Goal: Feedback & Contribution: Contribute content

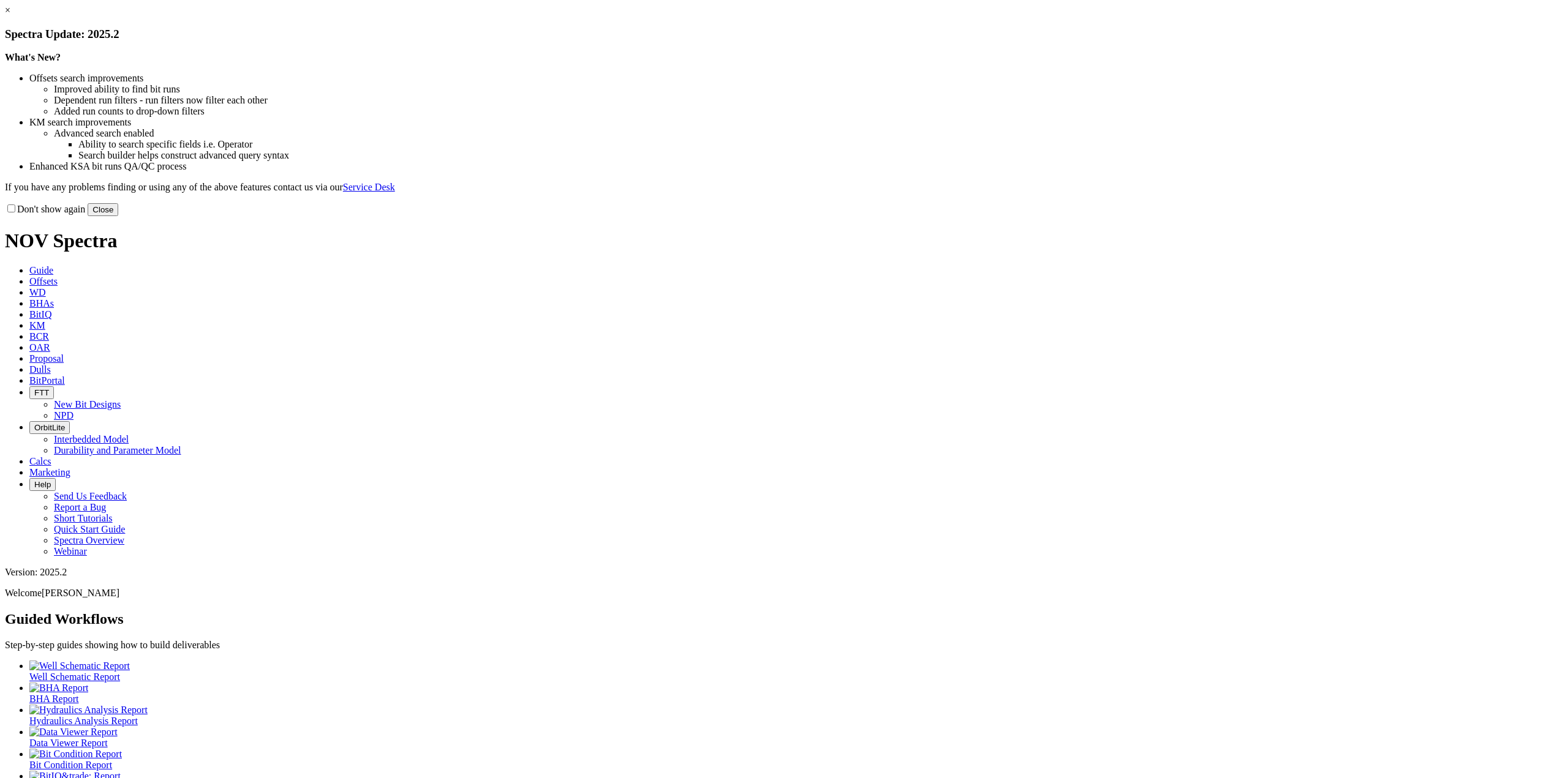
click at [10, 15] on link "×" at bounding box center [7, 10] width 6 height 10
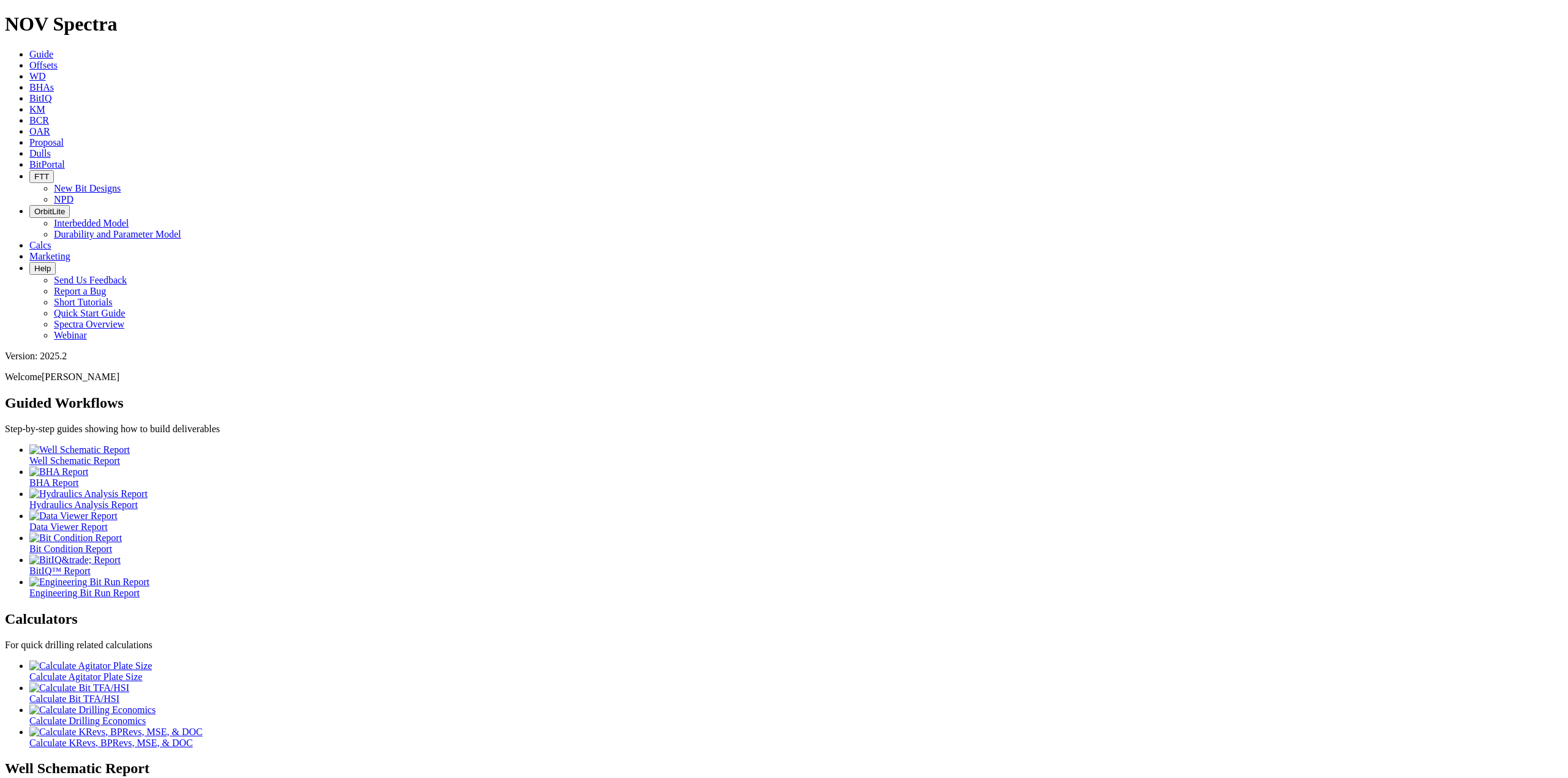
click at [51, 148] on span "Dulls" at bounding box center [40, 153] width 22 height 10
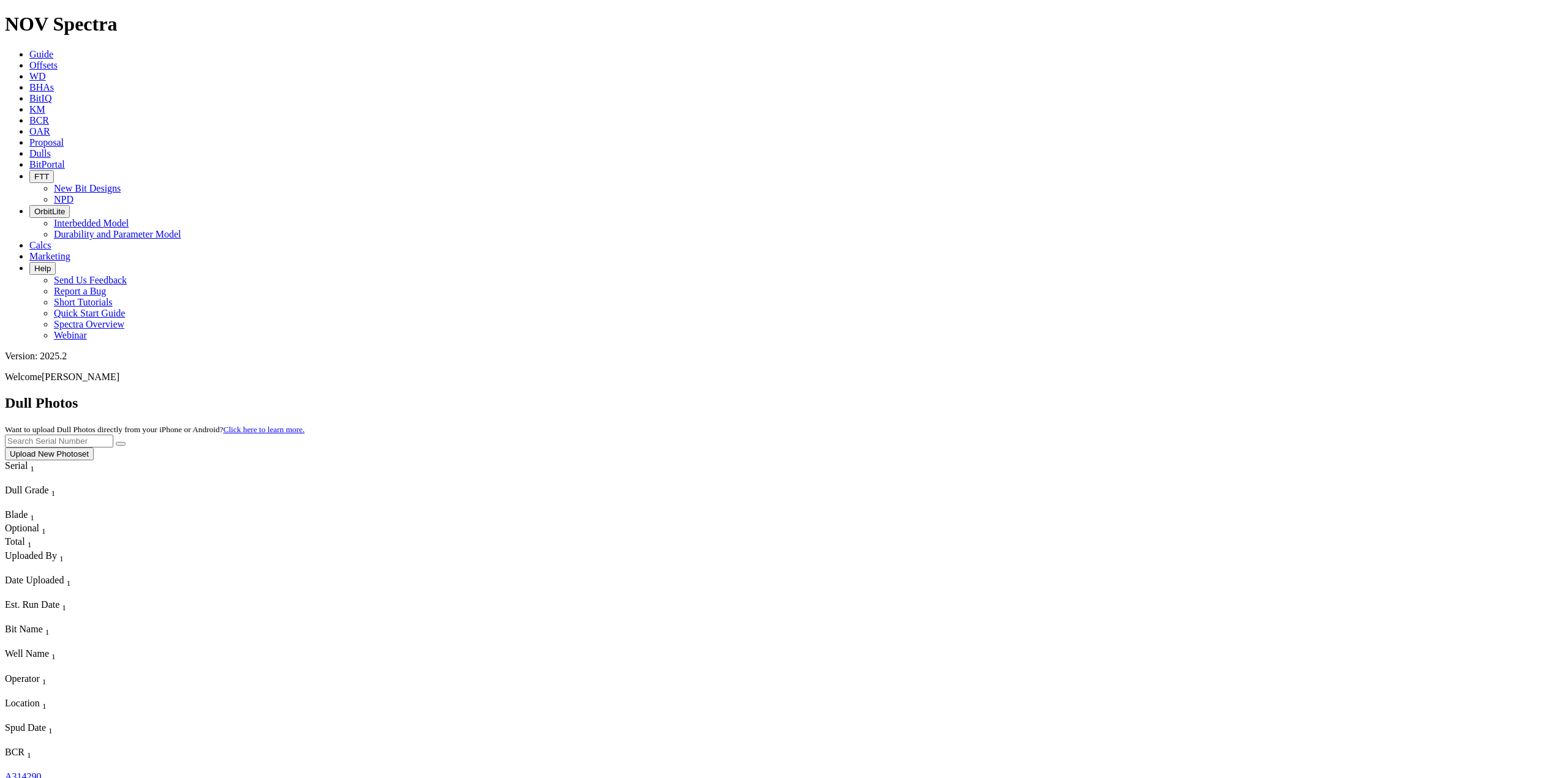
click at [94, 448] on button "Upload New Photoset" at bounding box center [49, 454] width 88 height 13
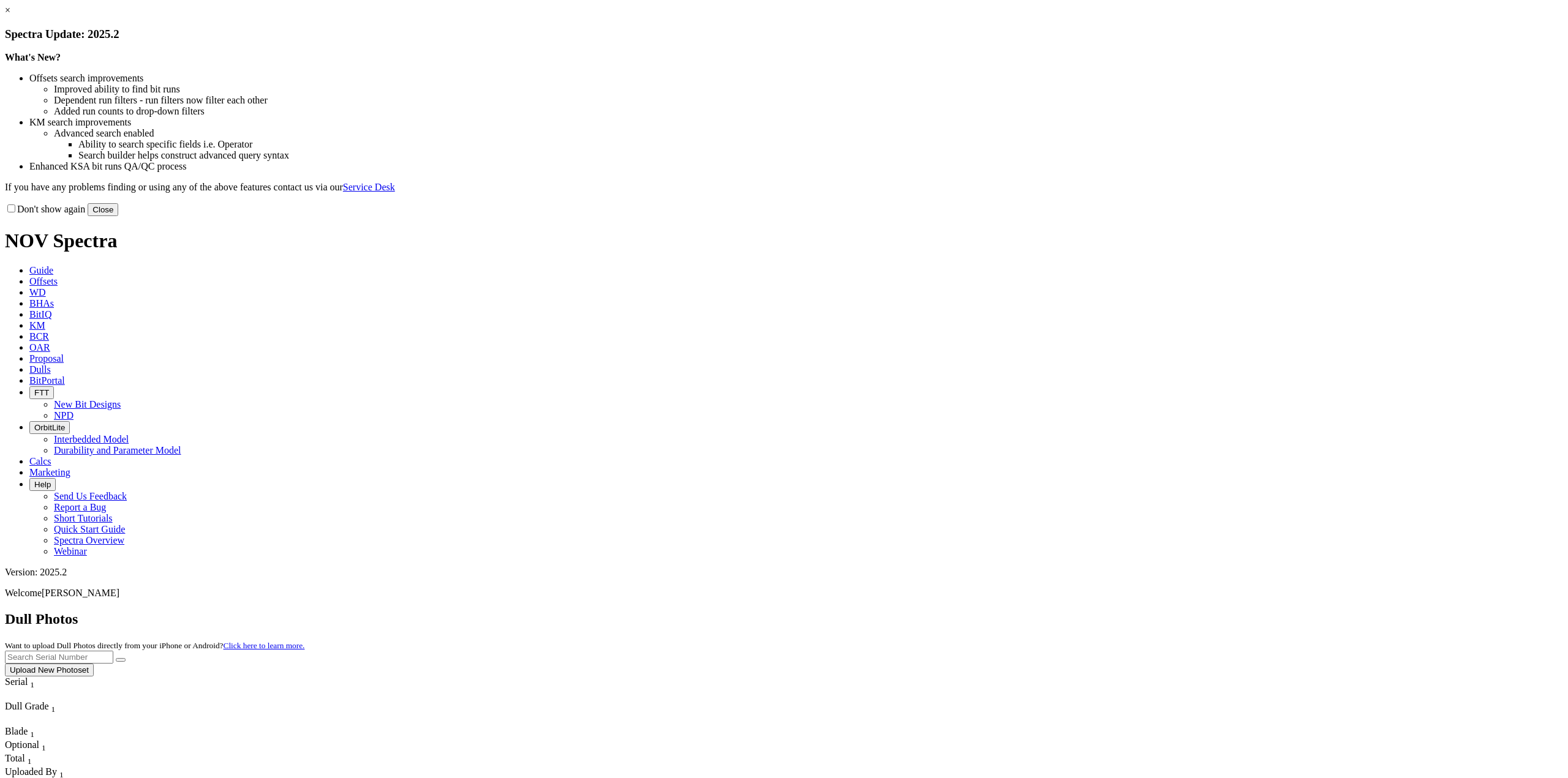
click at [10, 15] on link "×" at bounding box center [7, 10] width 6 height 10
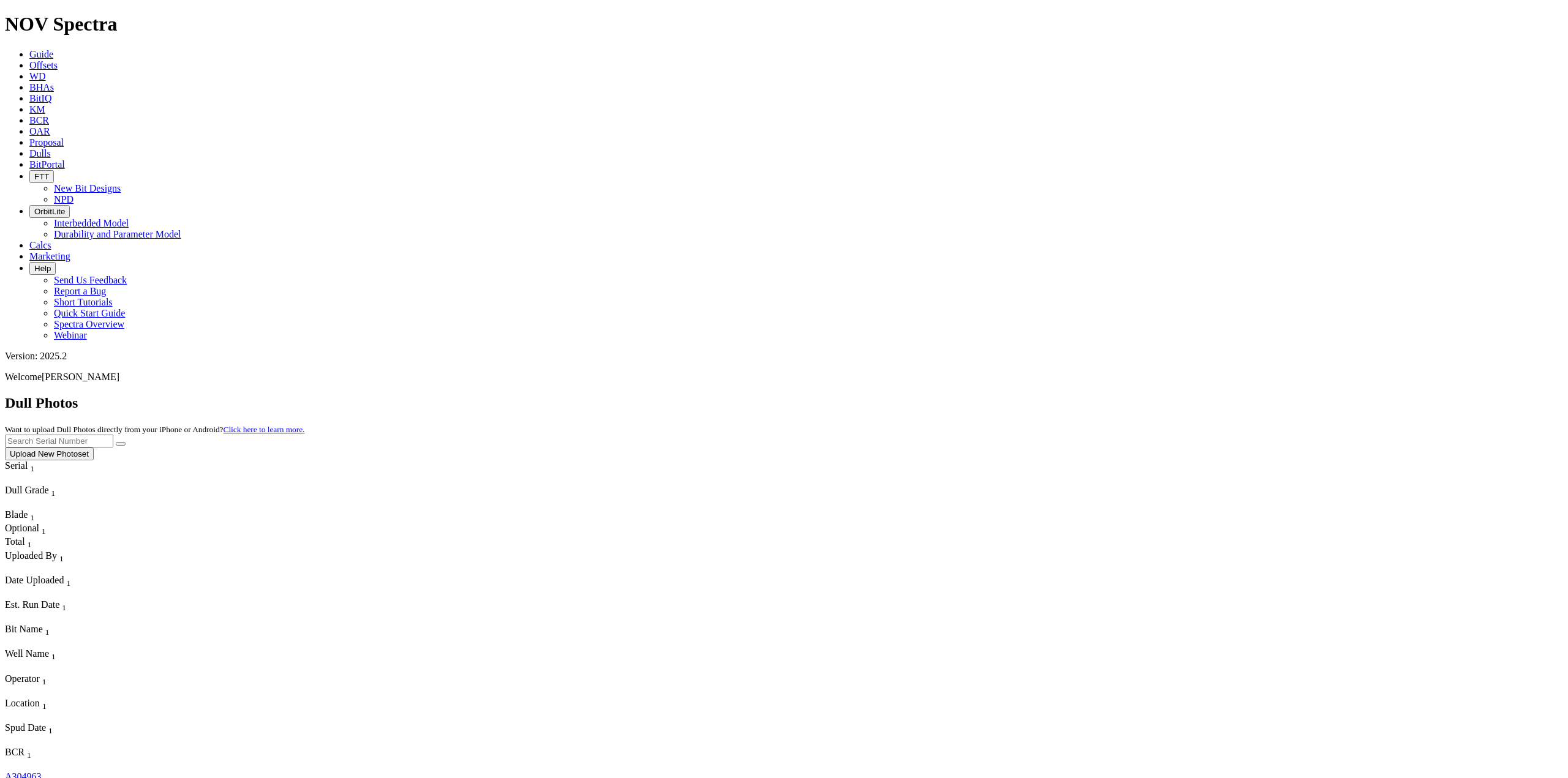
click at [57, 60] on span "Offsets" at bounding box center [43, 65] width 28 height 10
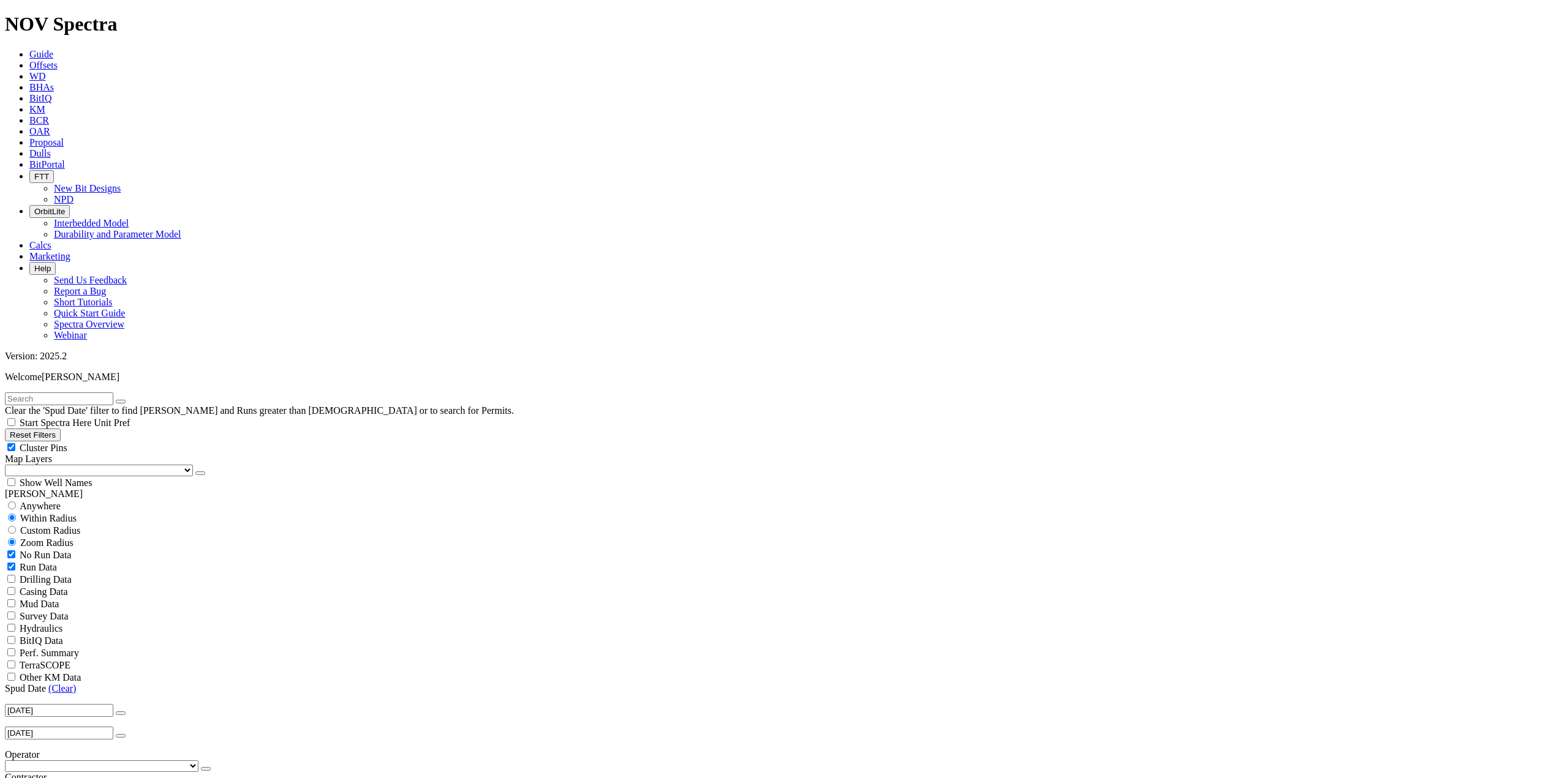
scroll to position [367, 0]
select select "0.17145"
checkbox input "false"
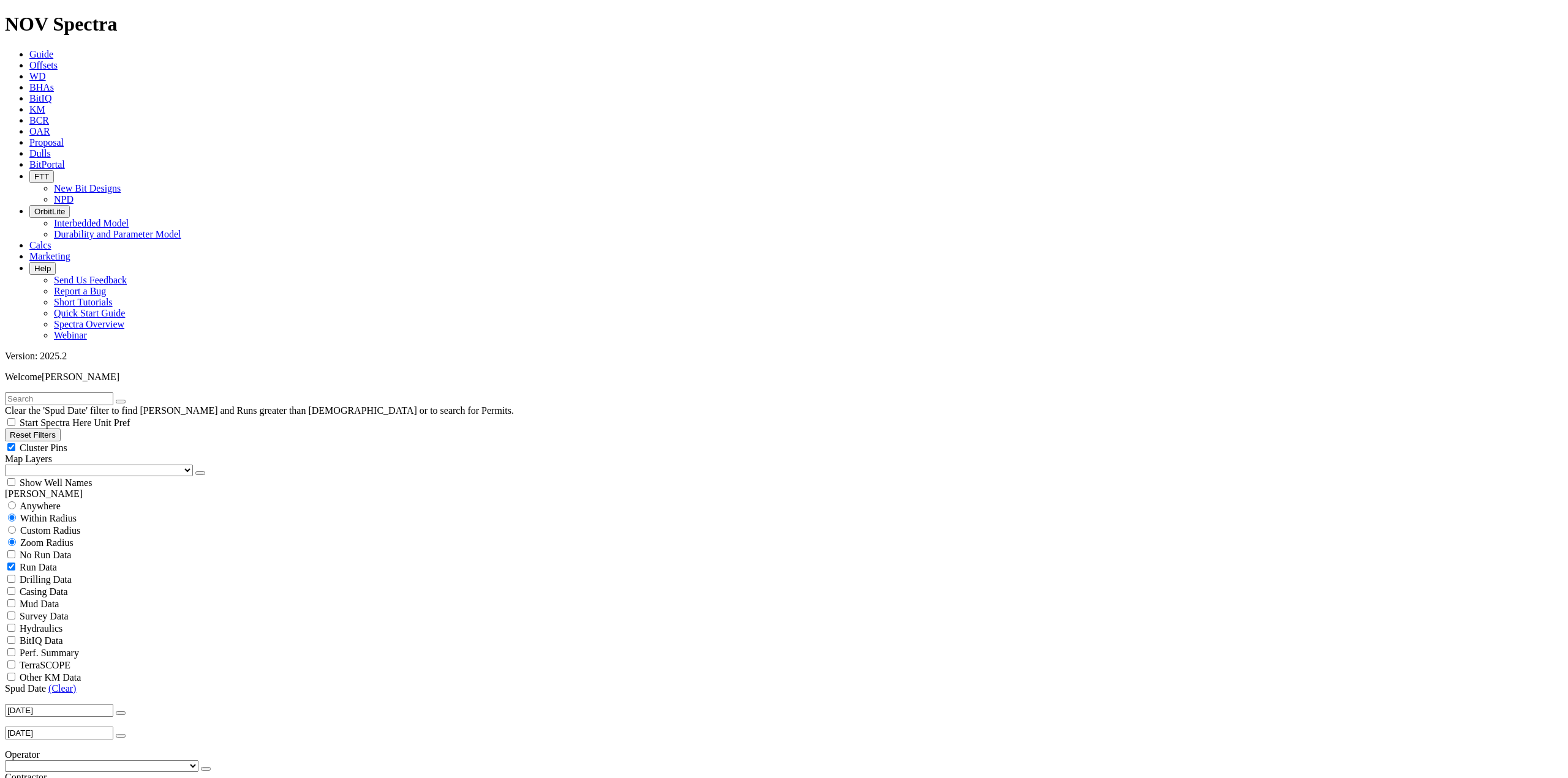
select select "? number:0.17145 ?"
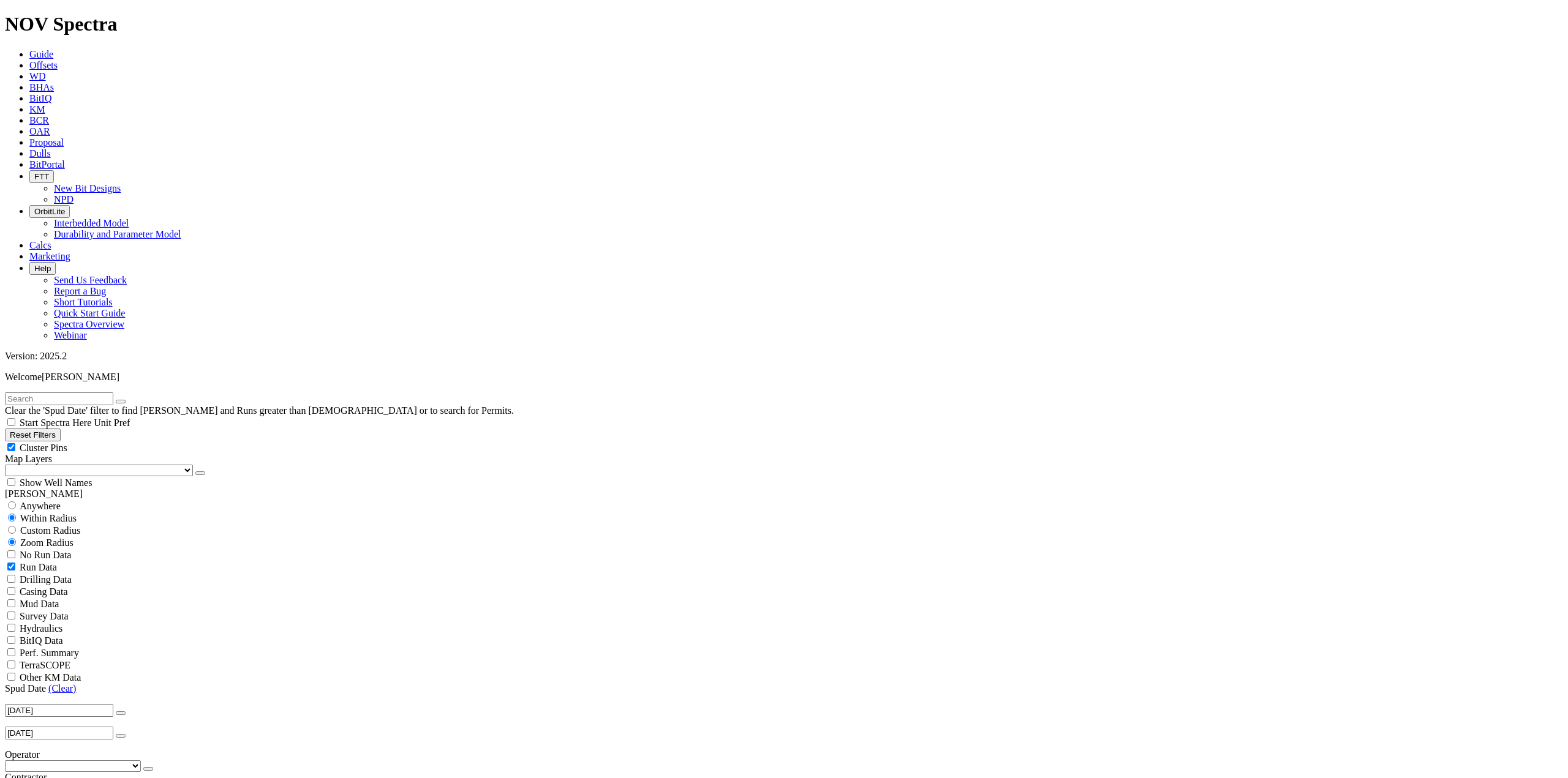
click at [51, 148] on link "Dulls" at bounding box center [40, 153] width 22 height 10
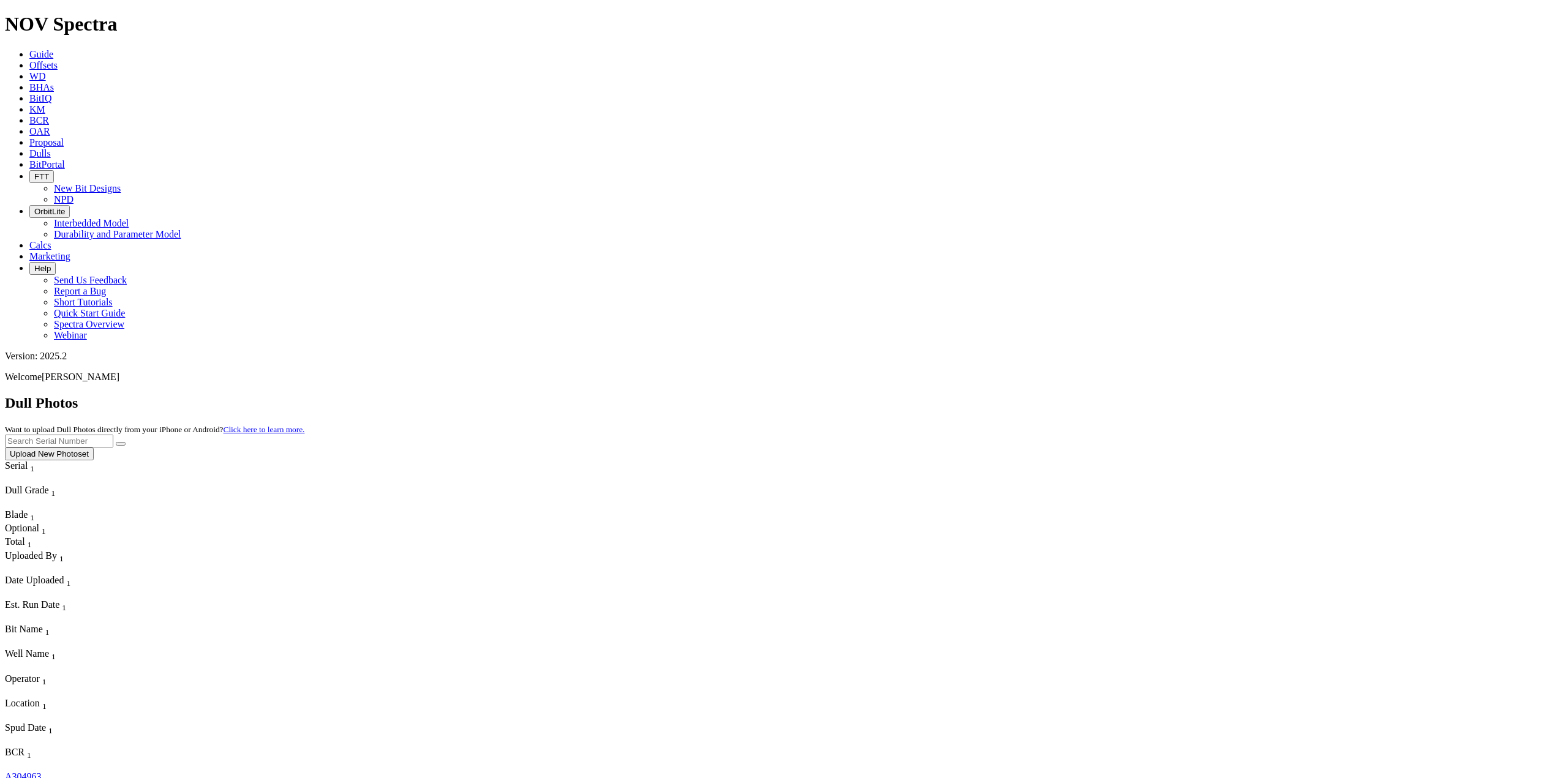
click at [94, 448] on button "Upload New Photoset" at bounding box center [49, 454] width 88 height 13
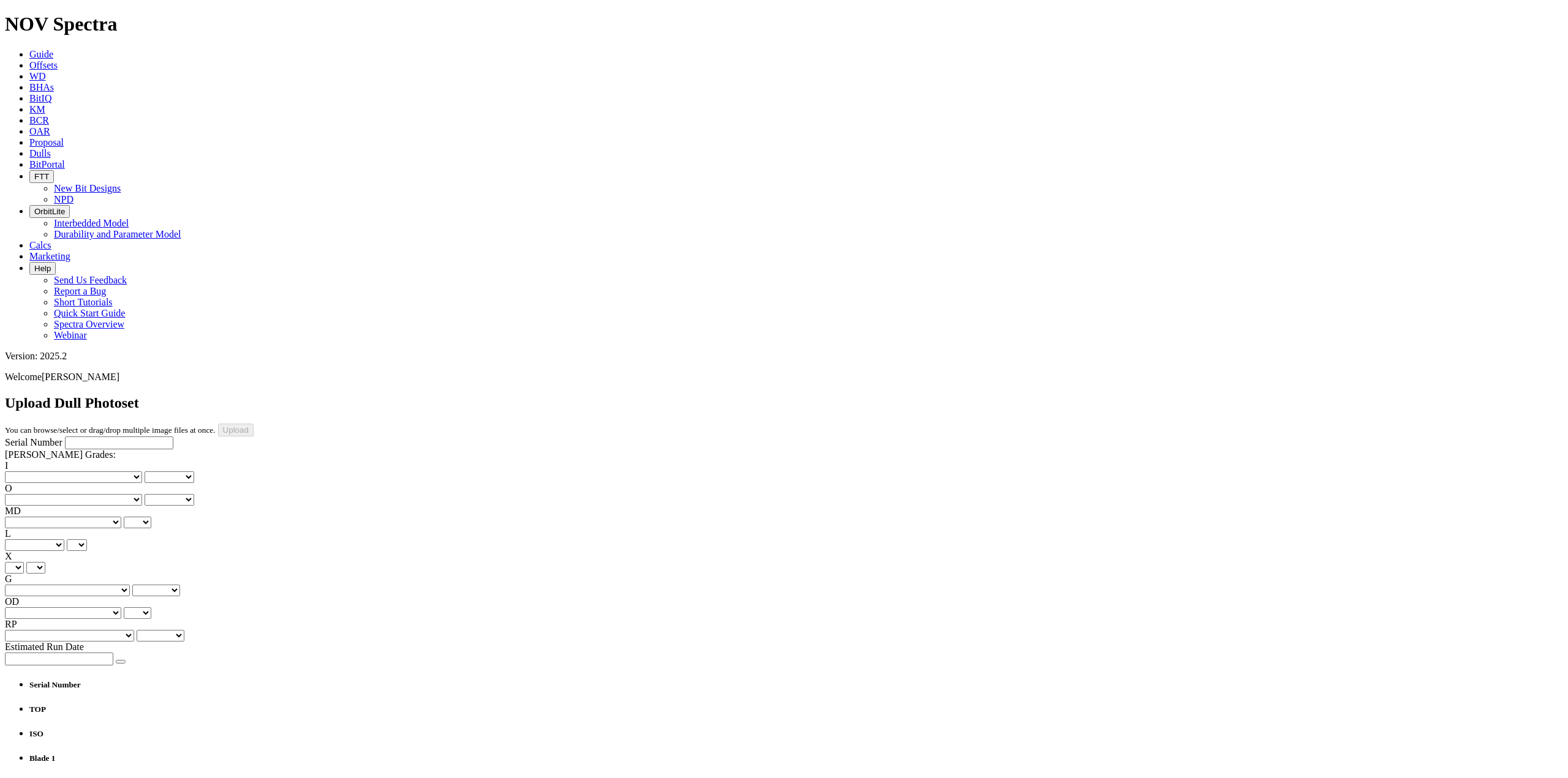
click at [80, 436] on input "Serial Number" at bounding box center [119, 443] width 108 height 13
type input "A304963"
click at [51, 471] on select "No lost, worn or damaged cutters 0 1 2 3 4 5 6 7 8 No diamond table left on any…" at bounding box center [73, 477] width 137 height 12
select select "number:0"
click at [25, 471] on select "No lost, worn or damaged cutters 0 1 2 3 4 5 6 7 8 No diamond table left on any…" at bounding box center [73, 477] width 137 height 12
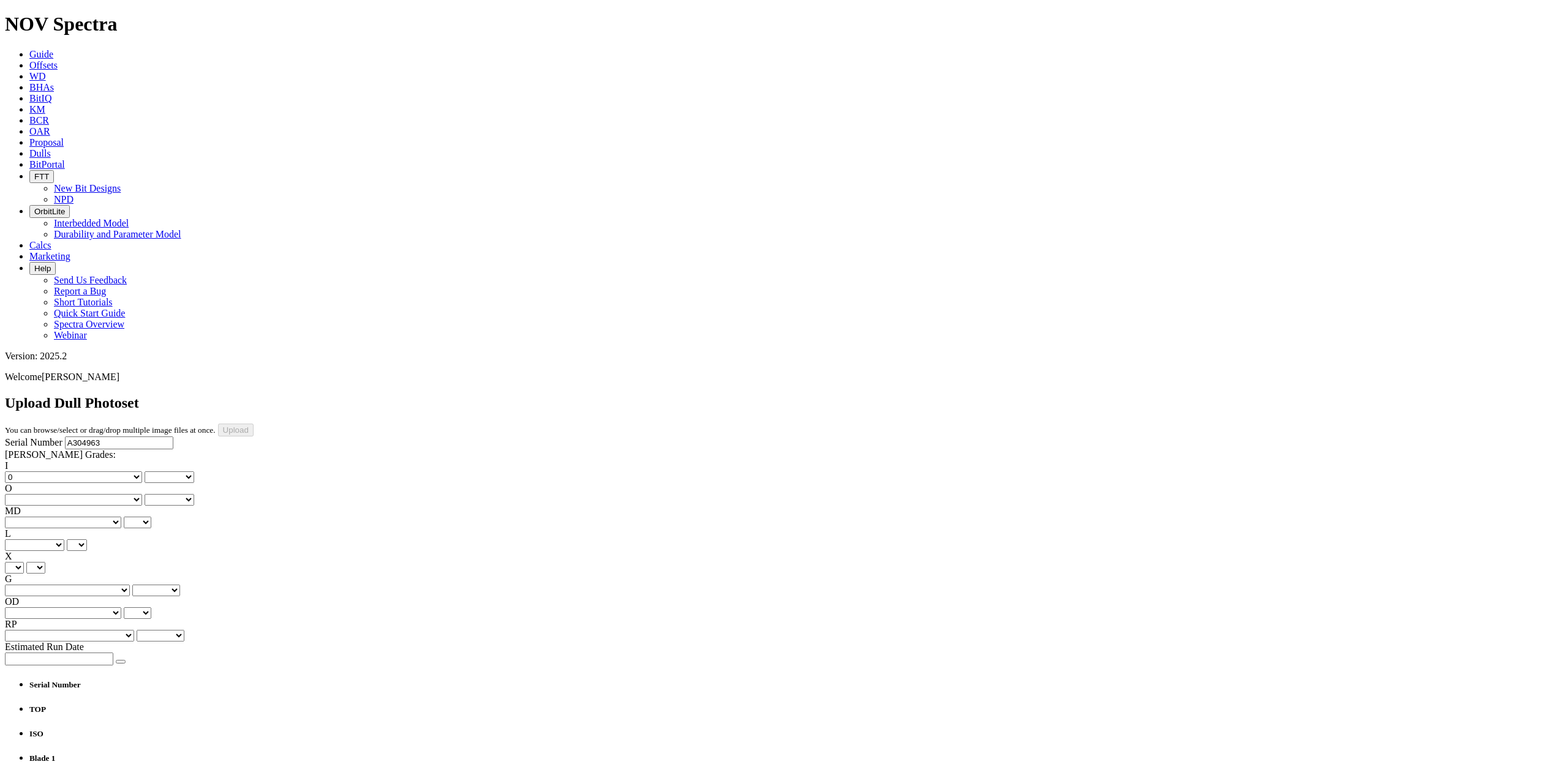
select select "number:0"
click at [118, 494] on select "No lost, worn or damaged cutters 0 1 2 3 4 5 6 7 8 No diamond table left on any…" at bounding box center [73, 499] width 137 height 12
select select "number:0"
click at [87, 494] on select "No lost, worn or damaged cutters 0 1 2 3 4 5 6 7 8 No diamond table left on any…" at bounding box center [73, 499] width 137 height 12
select select "number:0"
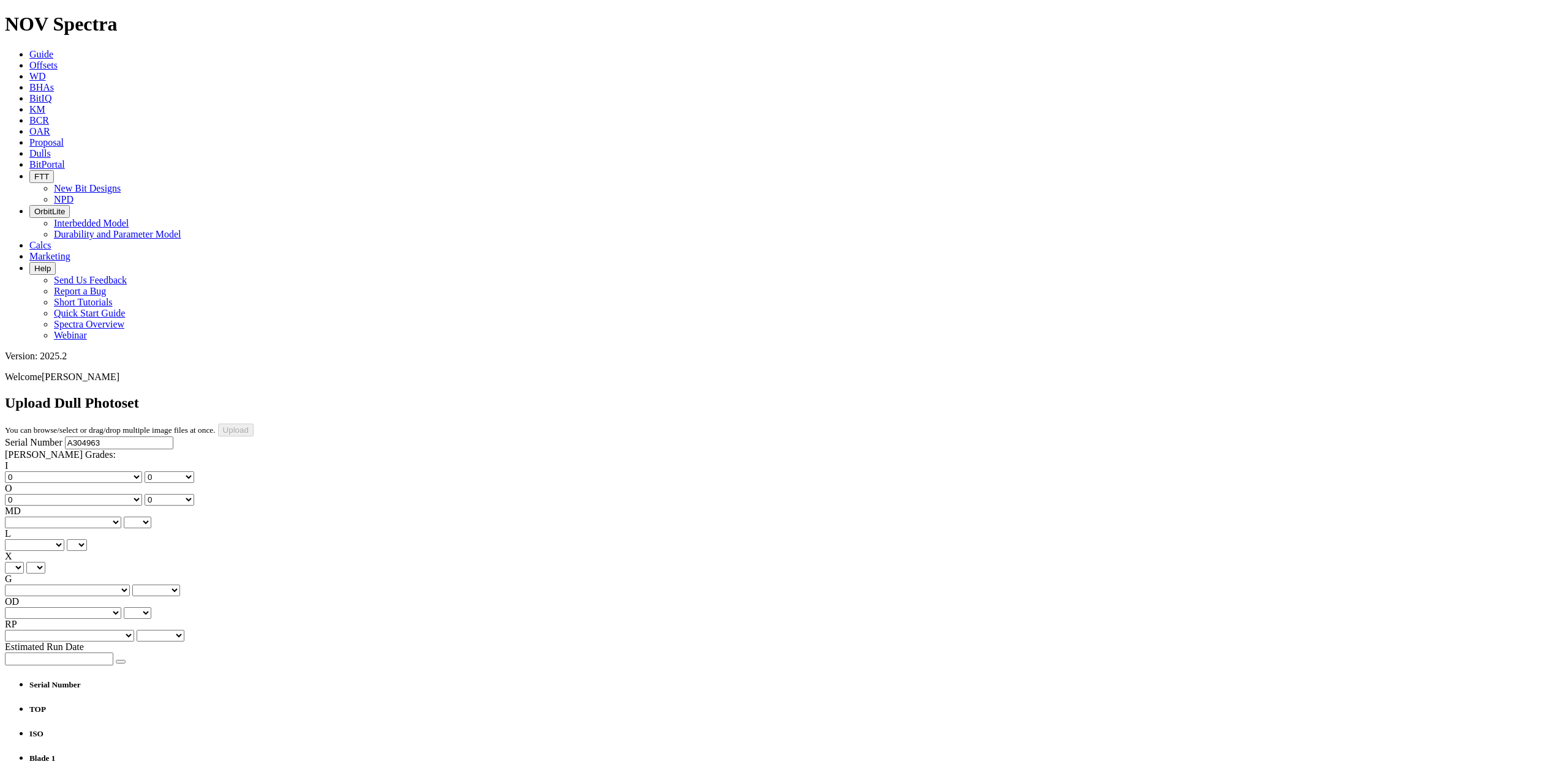
click at [54, 517] on select "BF - Bond Failure BT - Broken Teeth/Cutters BU - Balled Up Bit CR - Cored CT - …" at bounding box center [63, 522] width 116 height 12
select select "string:WT"
click at [25, 517] on select "BF - Bond Failure BT - Broken Teeth/Cutters BU - Balled Up Bit CR - Cored CT - …" at bounding box center [63, 522] width 116 height 12
select select "string:WT"
click at [65, 539] on select "A - All C - Cone G - Gauge N - Nose S - Shoulder T - Taper" at bounding box center [34, 545] width 60 height 12
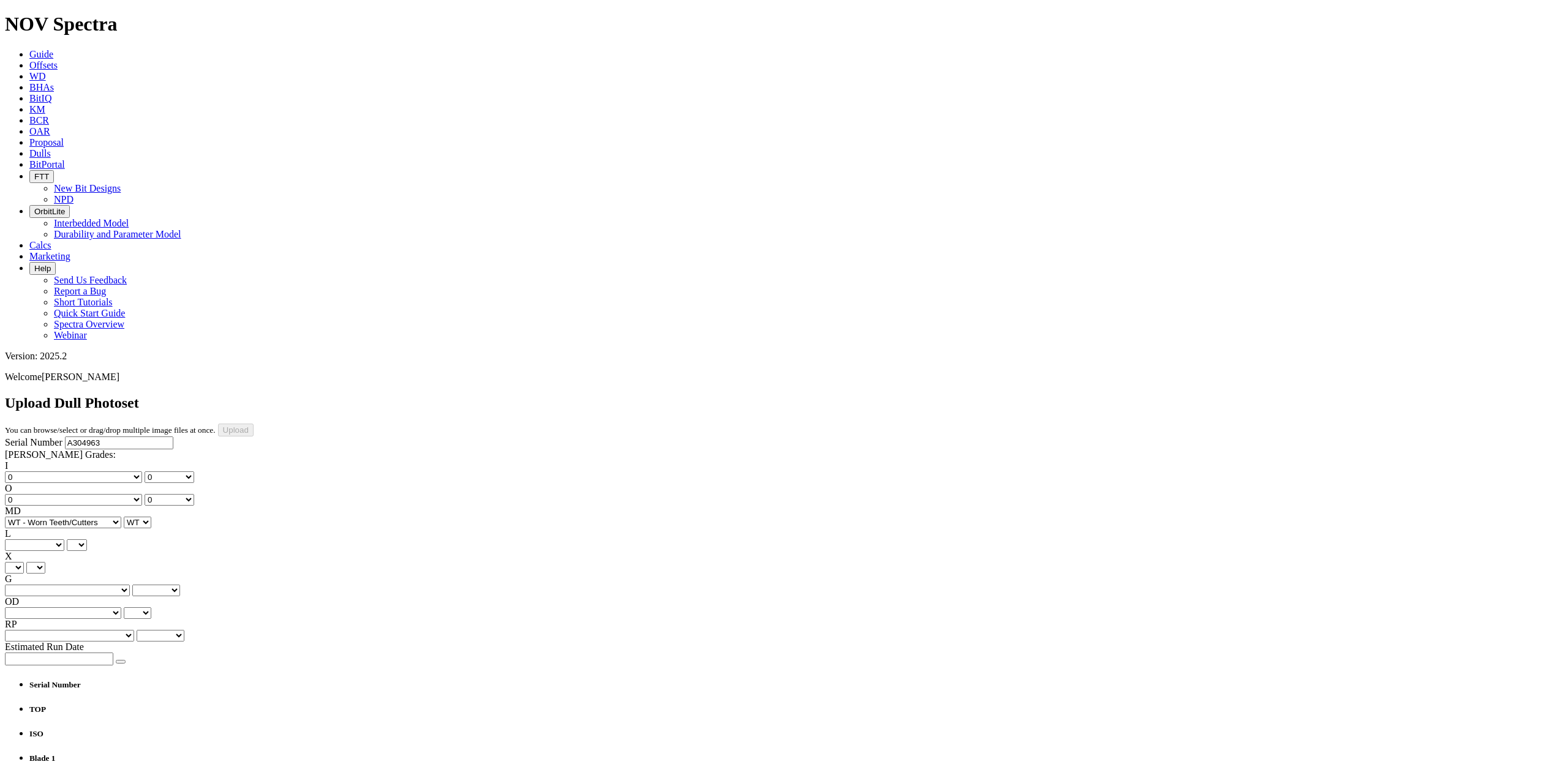
select select "string:S"
click at [65, 539] on select "A - All C - Cone G - Gauge N - Nose S - Shoulder T - Taper" at bounding box center [34, 545] width 60 height 12
select select "string:S"
drag, startPoint x: 68, startPoint y: 280, endPoint x: 65, endPoint y: 291, distance: 11.4
click at [24, 562] on select "X" at bounding box center [14, 568] width 19 height 12
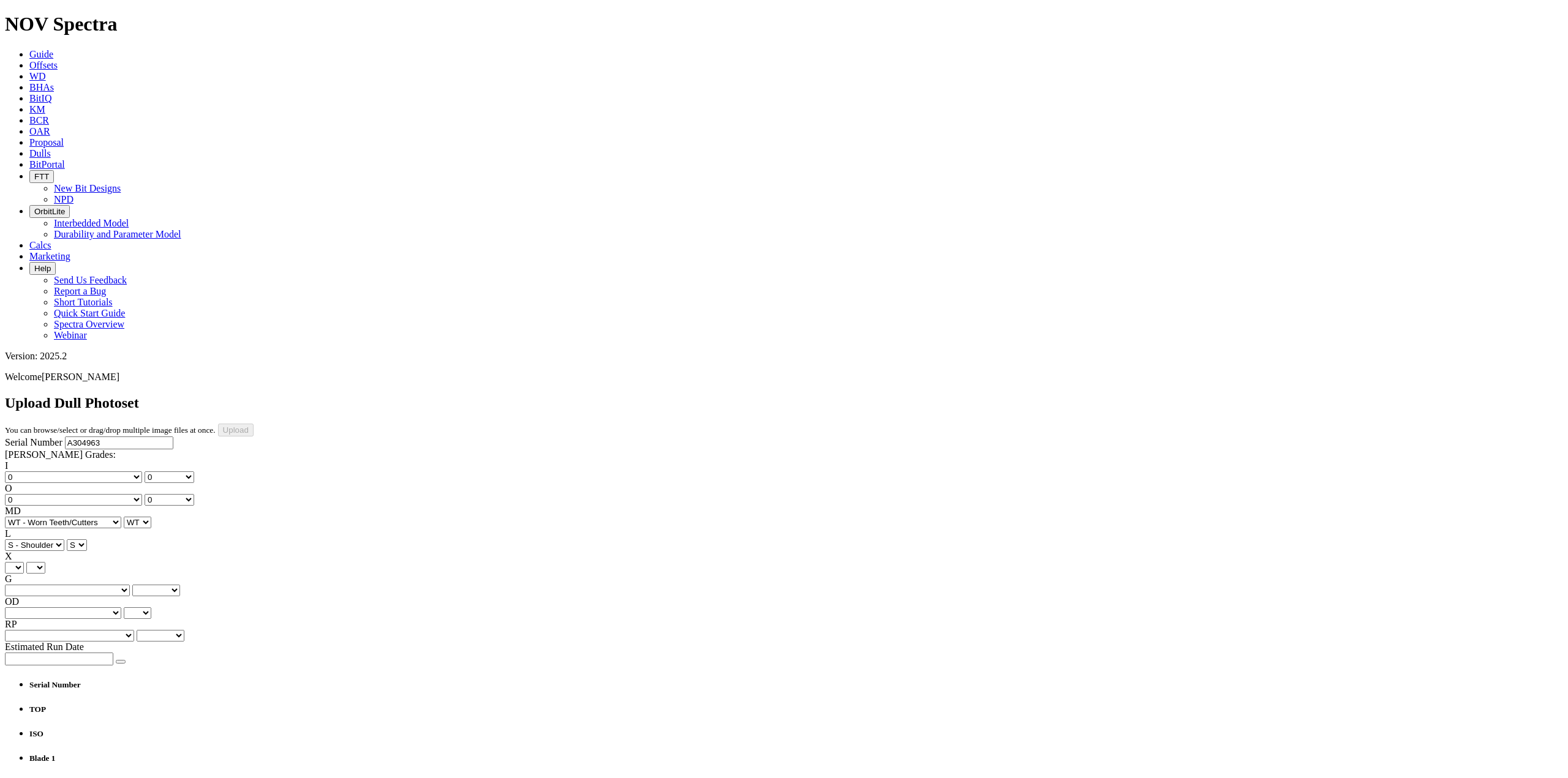
select select "string:X"
click at [24, 562] on select "X" at bounding box center [14, 568] width 19 height 12
select select "string:X"
click at [104, 460] on div "I No lost, worn or damaged cutters 0 1 2 3 4 5 6 7 8 No diamond table left on a…" at bounding box center [784, 551] width 1558 height 182
click at [110, 584] on select "Unknown I - In Gauge 1 - 1/16 in Undergauge" 2 - 2/16 in Undergauge = ⅛ in" 8 -…" at bounding box center [67, 590] width 125 height 12
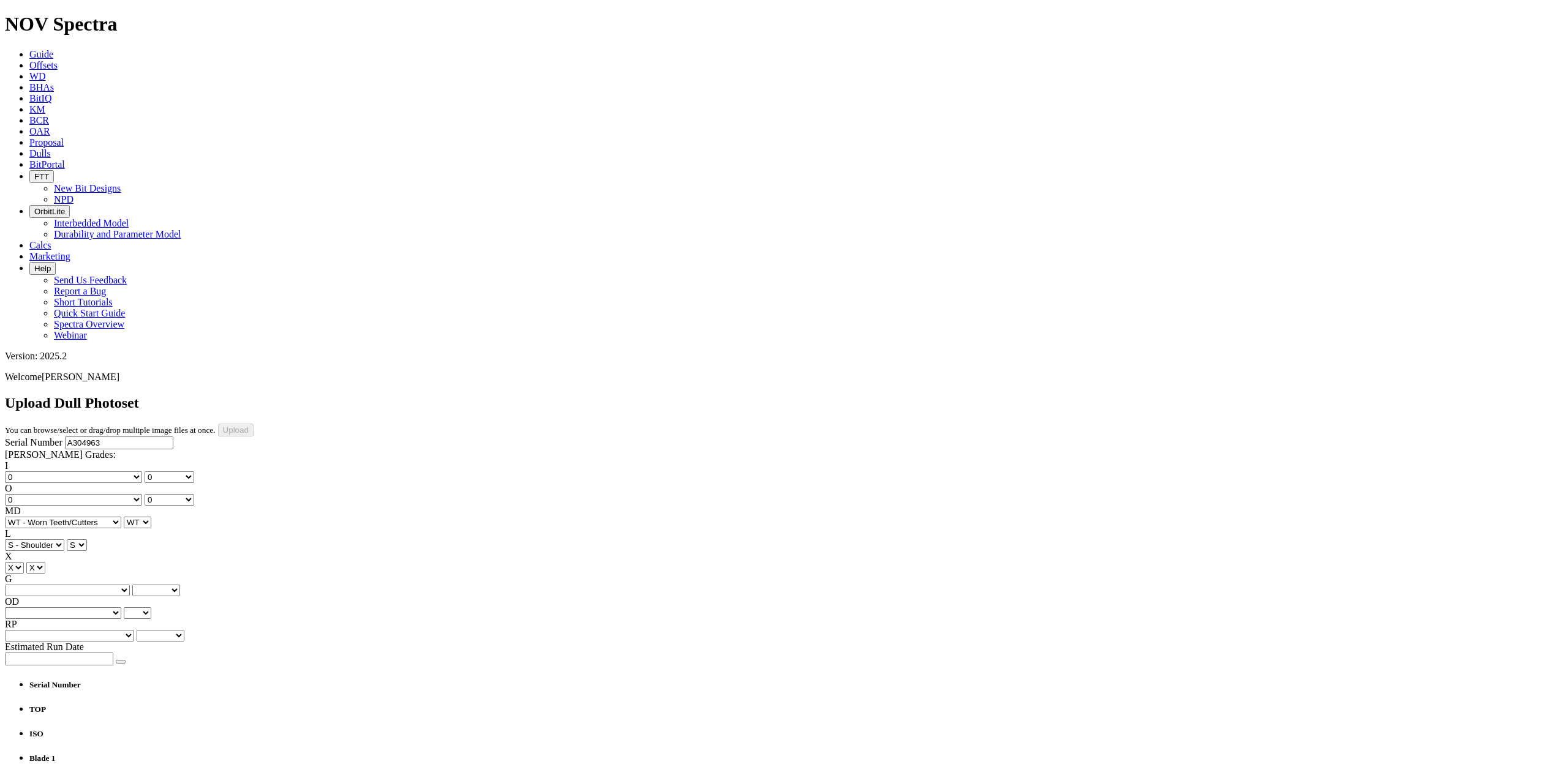
select select "string:_"
click at [87, 584] on select "Unknown I - In Gauge 1 - 1/16 in Undergauge" 2 - 2/16 in Undergauge = ⅛ in" 8 -…" at bounding box center [67, 590] width 125 height 12
select select "string:_"
click at [44, 596] on div "OD BF - Bond Failure BT - Broken Teeth/Cutters BU - Balled Up Bit CR - Cored CT…" at bounding box center [784, 608] width 1558 height 22
click at [49, 608] on select "BF - Bond Failure BT - Broken Teeth/Cutters BU - Balled Up Bit CR - Cored CT - …" at bounding box center [63, 613] width 116 height 12
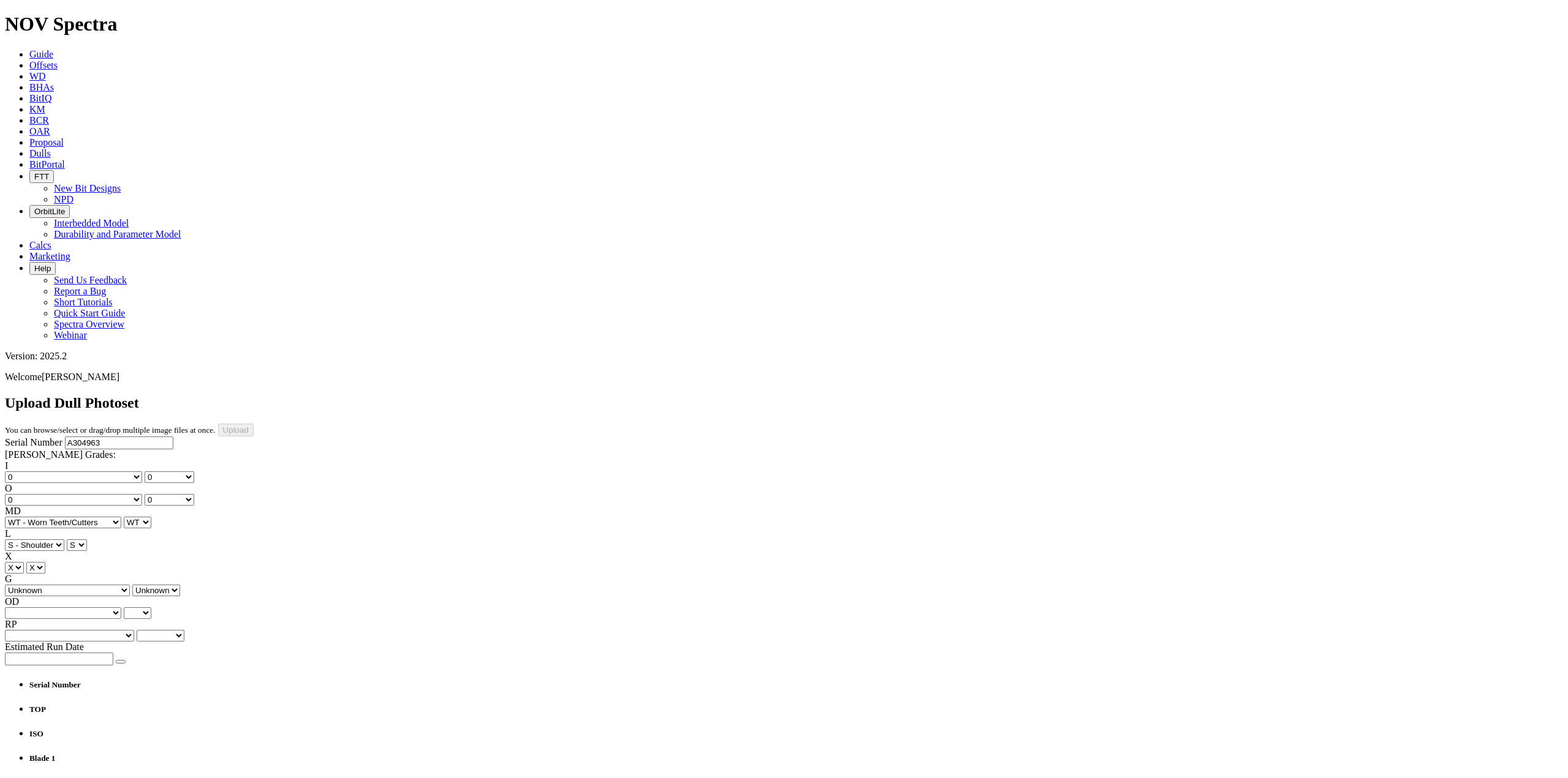
click at [121, 584] on select "Unknown I - In Gauge 1 - 1/16 in Undergauge" 2 - 2/16 in Undergauge = ⅛ in" 8 -…" at bounding box center [67, 590] width 125 height 12
select select "string:I"
click at [87, 584] on select "Unknown I - In Gauge 1 - 1/16 in Undergauge" 2 - 2/16 in Undergauge = ⅛ in" 8 -…" at bounding box center [67, 590] width 125 height 12
select select "string:I"
click at [66, 608] on select "BF - Bond Failure BT - Broken Teeth/Cutters BU - Balled Up Bit CR - Cored CT - …" at bounding box center [63, 613] width 116 height 12
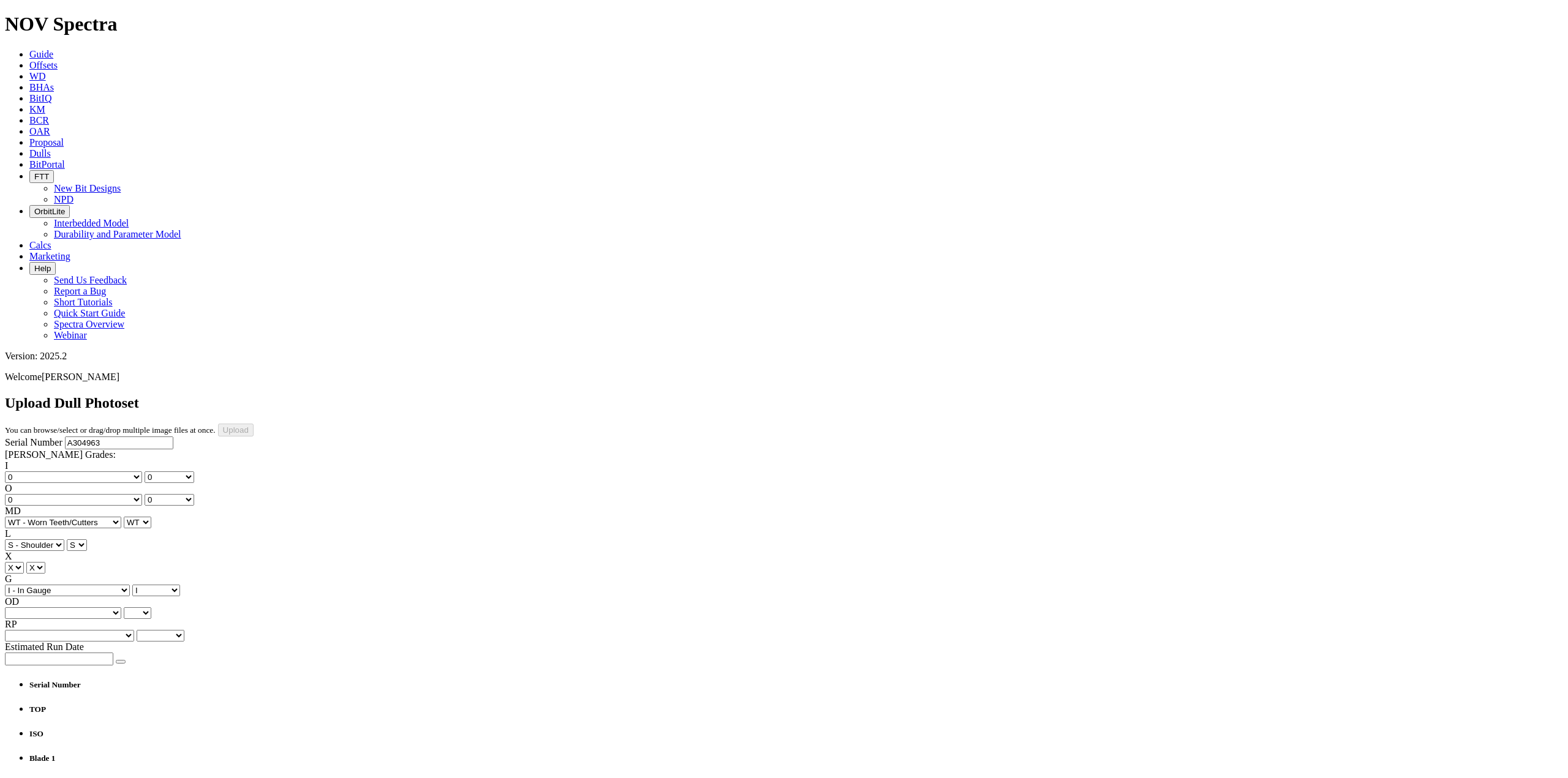
select select "string:NO"
click at [25, 608] on select "BF - Bond Failure BT - Broken Teeth/Cutters BU - Balled Up Bit CR - Cored CT - …" at bounding box center [63, 613] width 116 height 12
select select "string:NO"
click at [120, 630] on select "Unknown BHA - BHA Change Or Problem CM - Condition Mud CP - Core Point DMF - Do…" at bounding box center [69, 635] width 129 height 12
select select "string:TD"
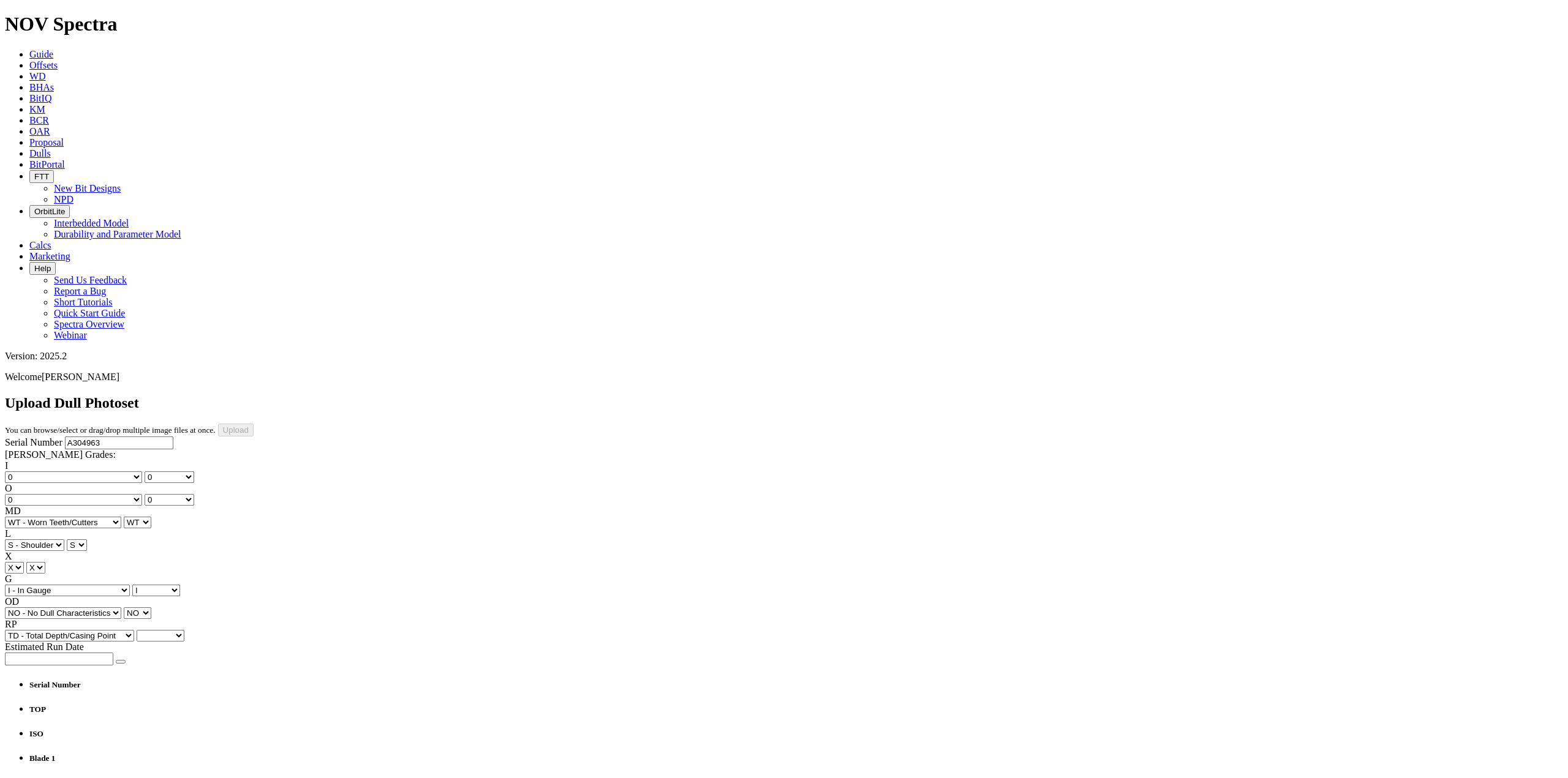
click at [87, 630] on select "Unknown BHA - BHA Change Or Problem CM - Condition Mud CP - Core Point DMF - Do…" at bounding box center [69, 635] width 129 height 12
select select "string:TD"
click at [123, 660] on button "button" at bounding box center [120, 662] width 10 height 4
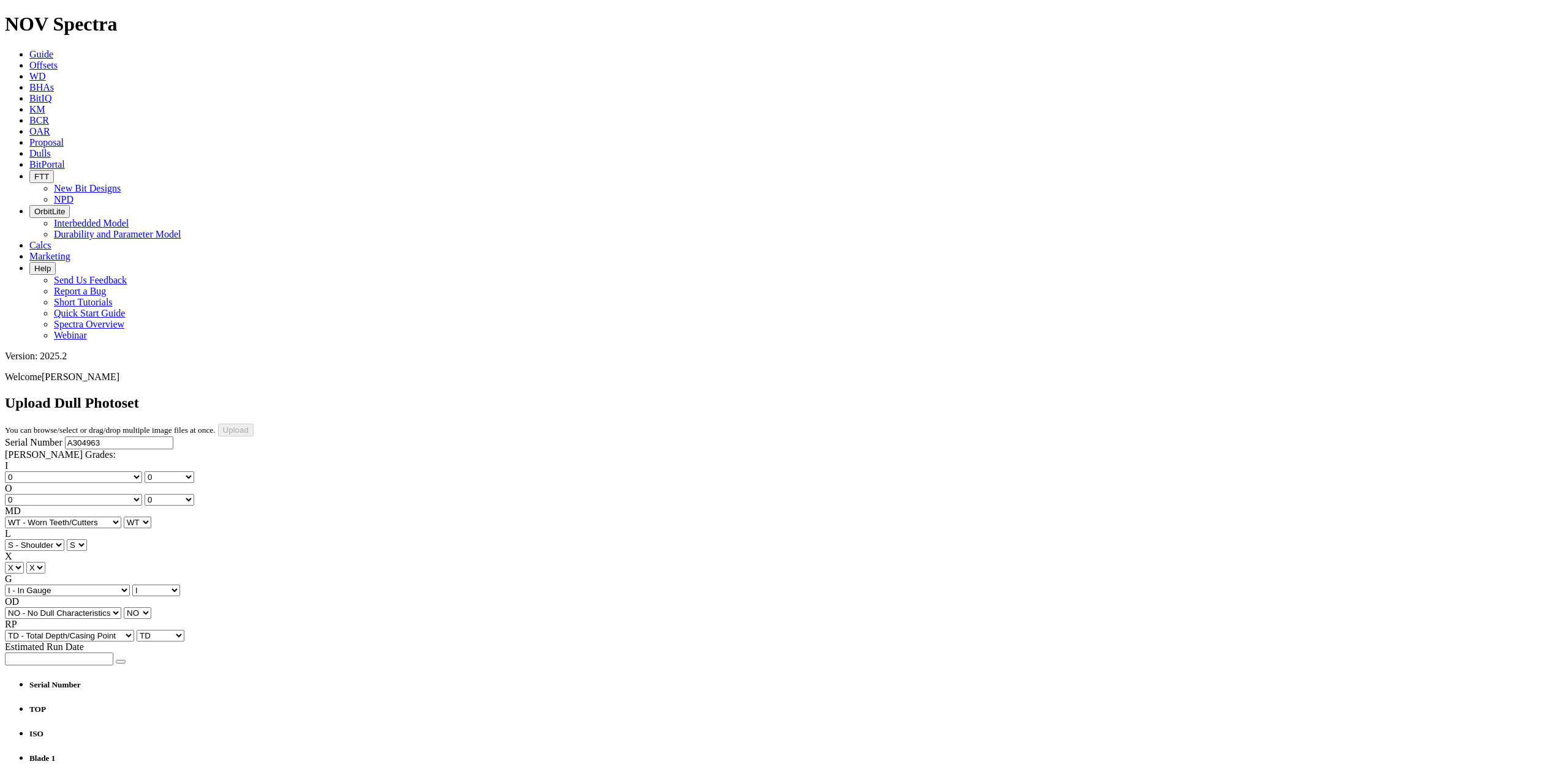
type input "9/27/24"
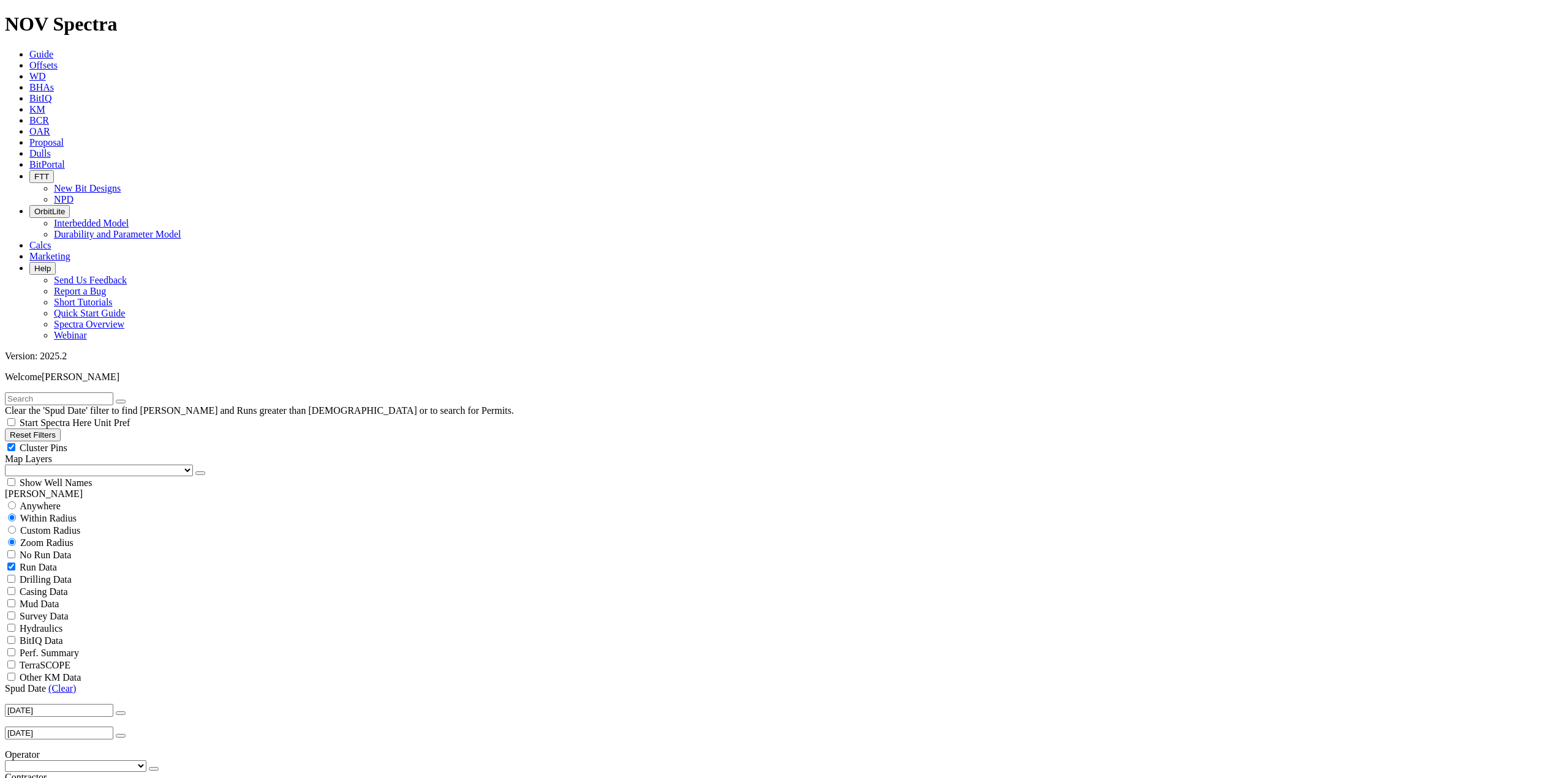
scroll to position [306, 0]
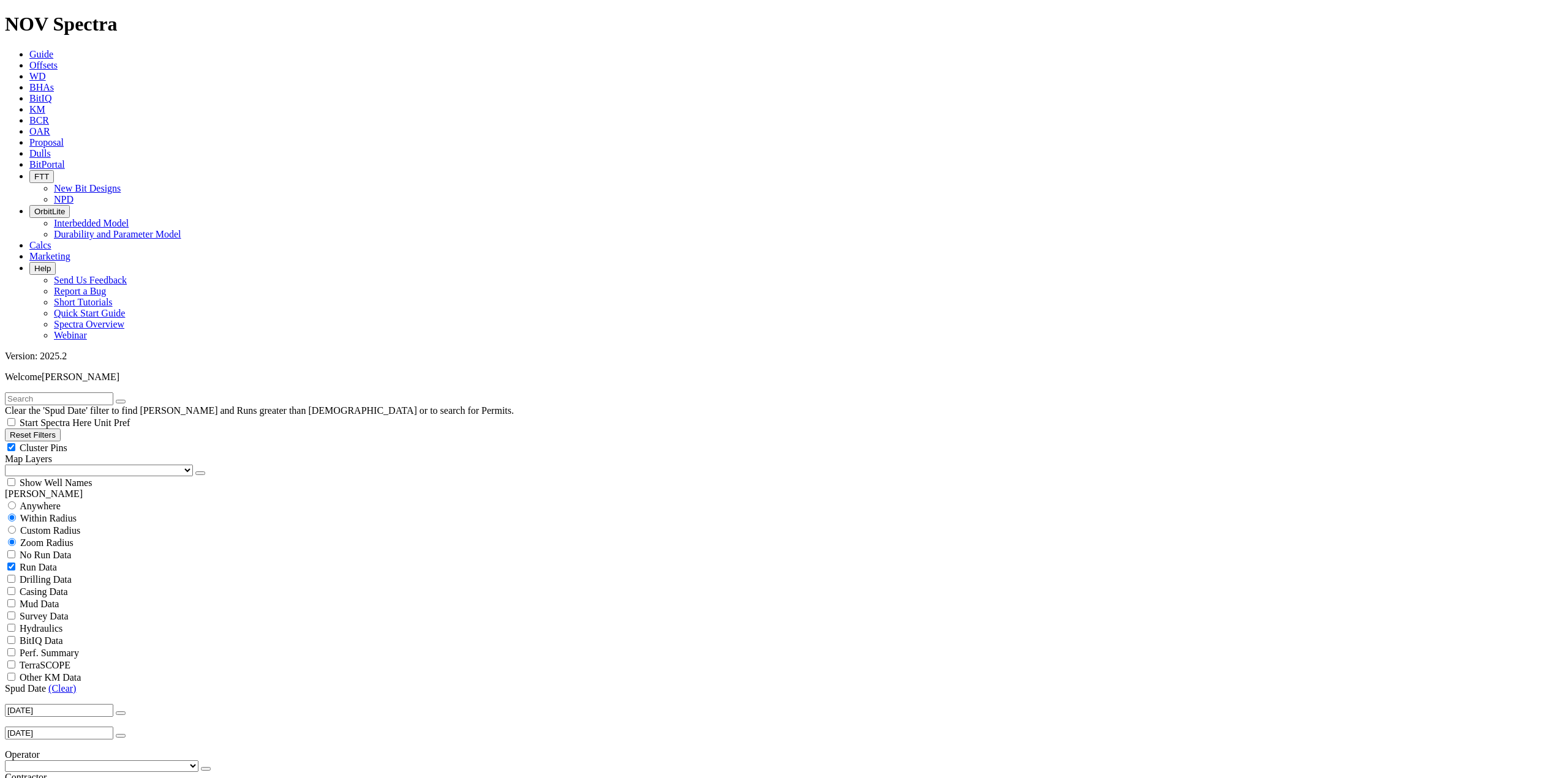
select select "? number:0.17145 ?"
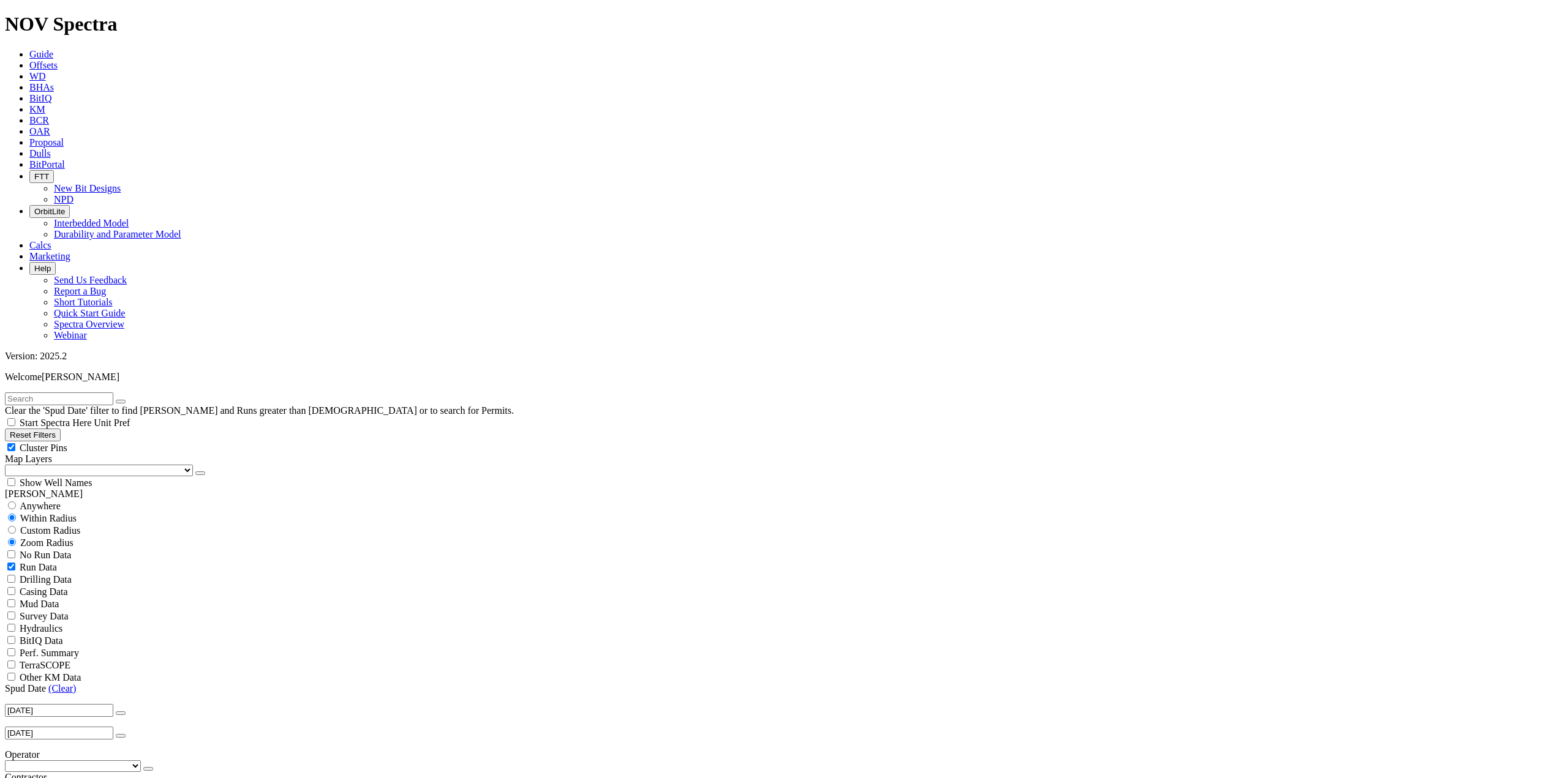
select select
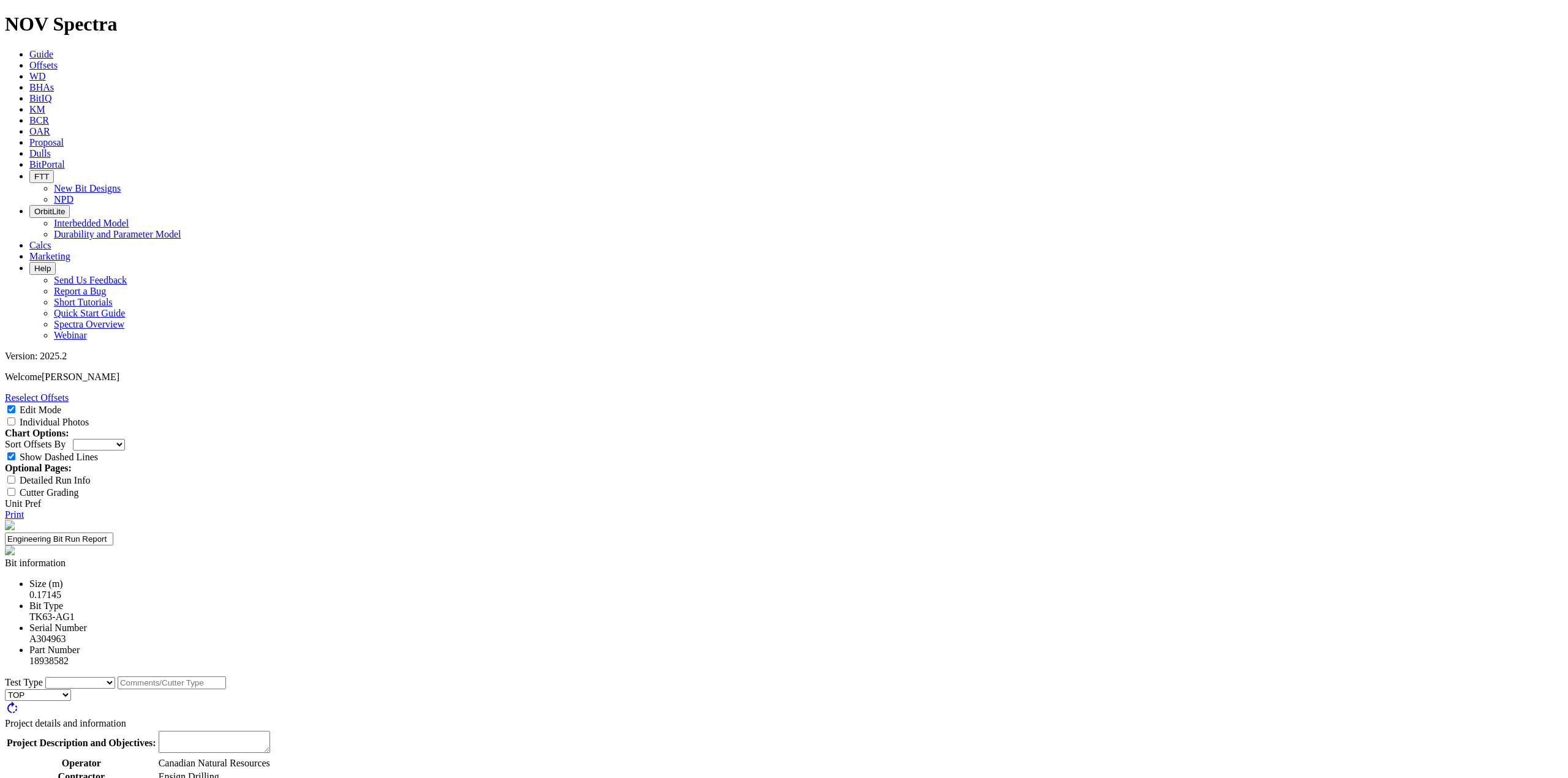
click at [116, 677] on select "Cutter New Bit Design Bit Material Nozzle Other" at bounding box center [80, 682] width 70 height 12
select select "New Bit Design"
click at [116, 677] on select "Cutter New Bit Design Bit Material Nozzle Other" at bounding box center [80, 682] width 70 height 12
drag, startPoint x: 675, startPoint y: 544, endPoint x: 653, endPoint y: 545, distance: 22.0
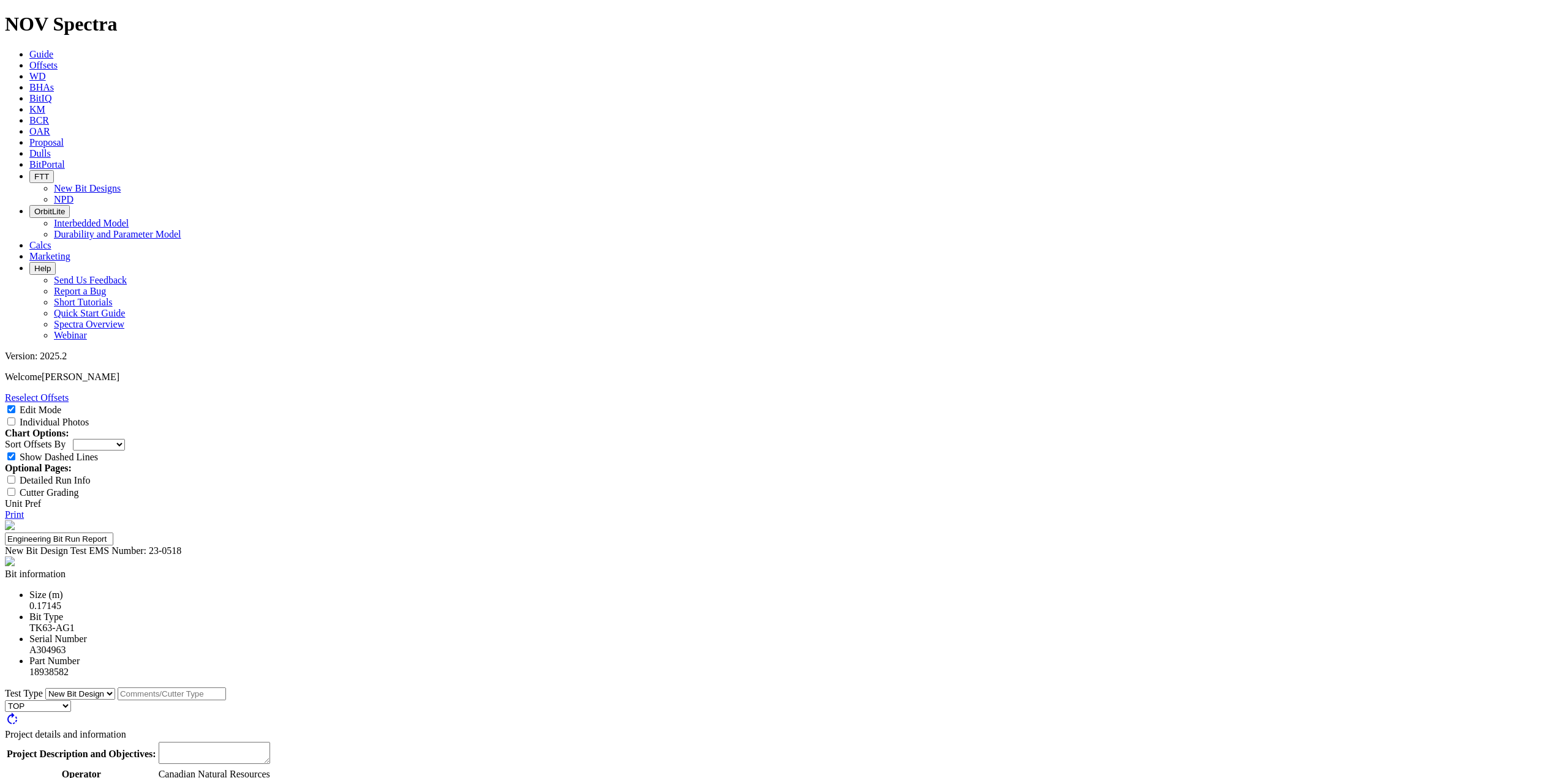
type input "23-0510"
type input "7"
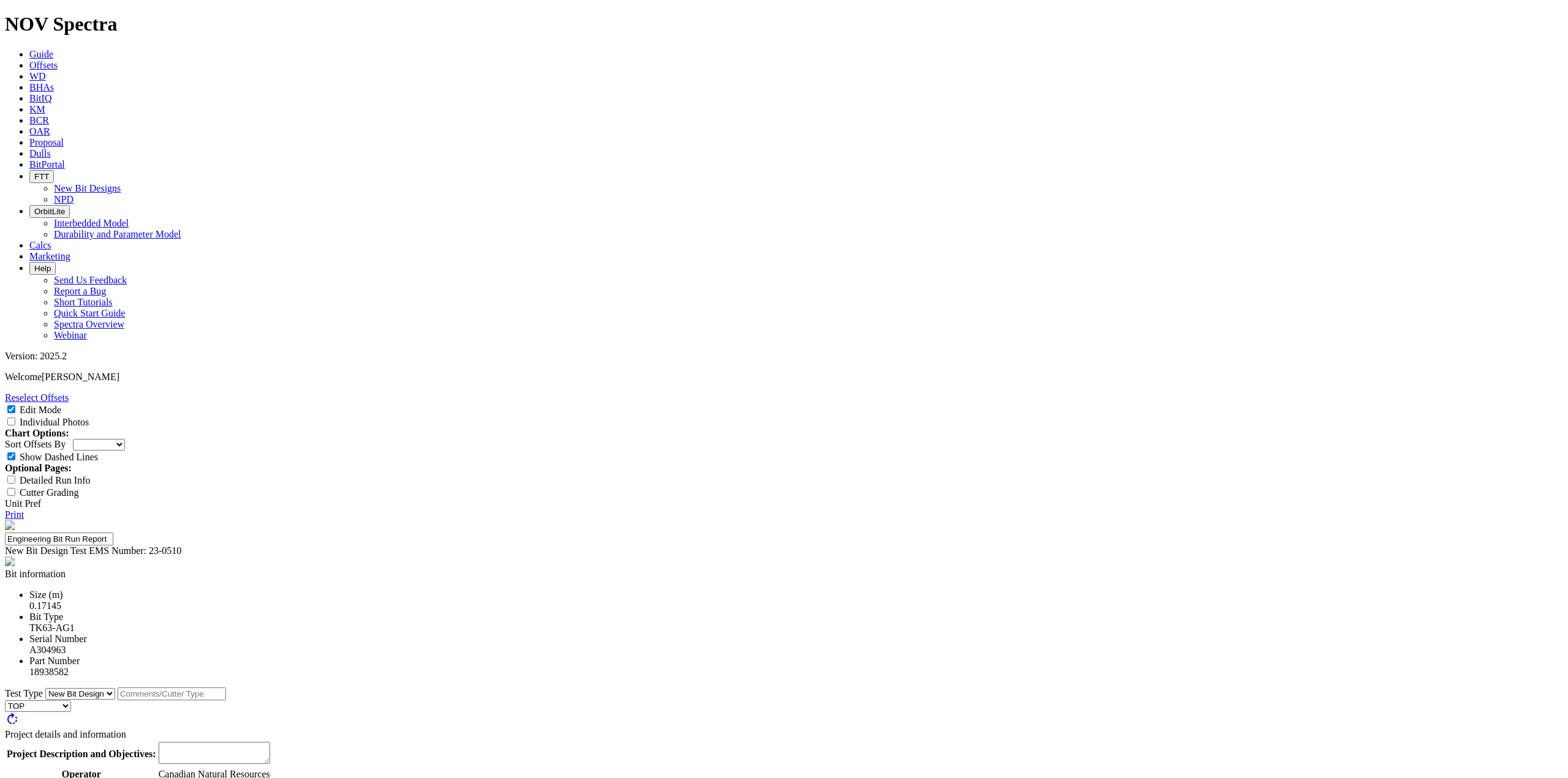
type input "E"
type input "<8% dulls core out"
drag, startPoint x: 817, startPoint y: 425, endPoint x: 786, endPoint y: 425, distance: 31.0
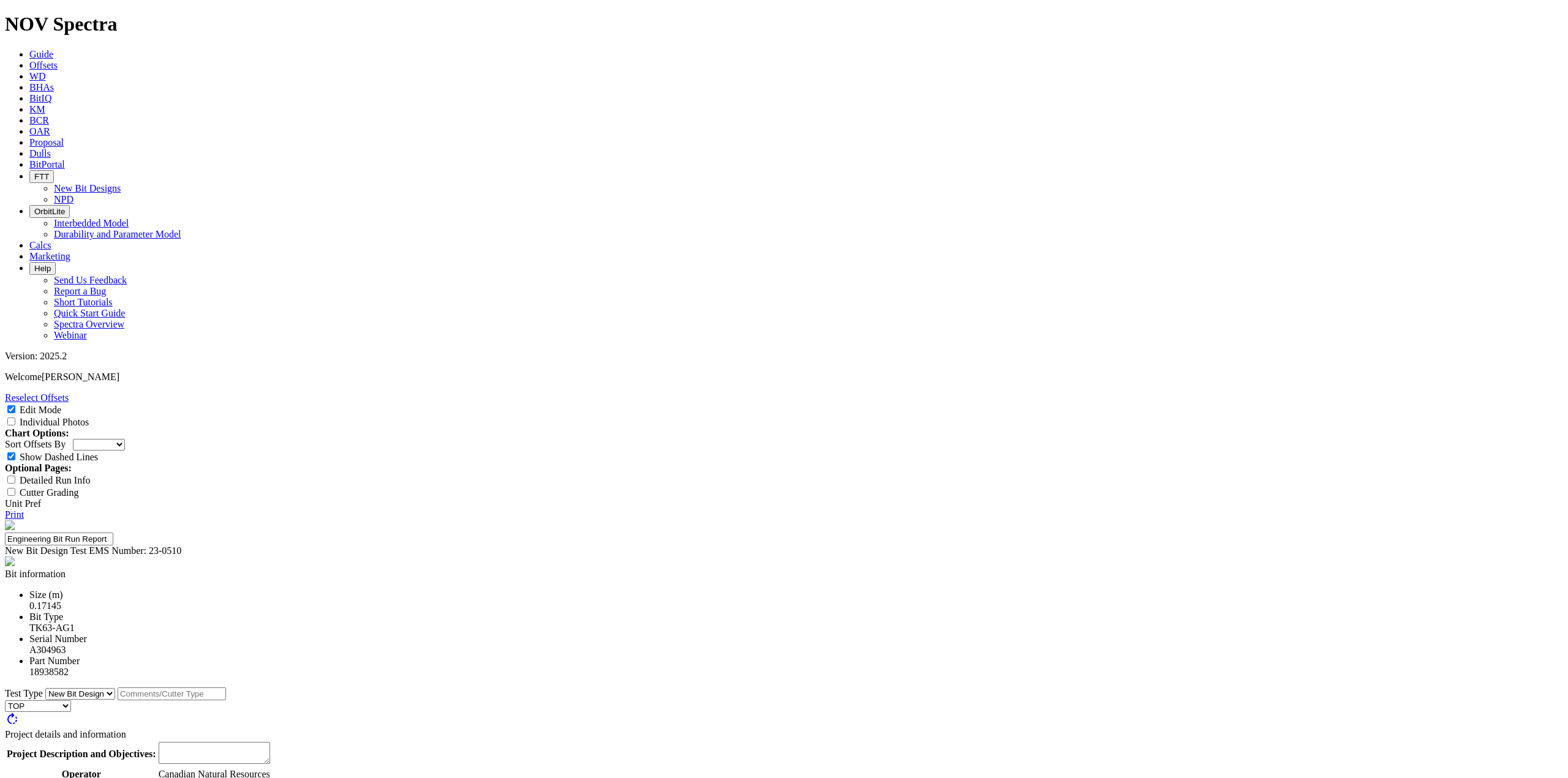
type input "6+ Repairs"
drag, startPoint x: 822, startPoint y: 413, endPoint x: 762, endPoint y: 412, distance: 60.0
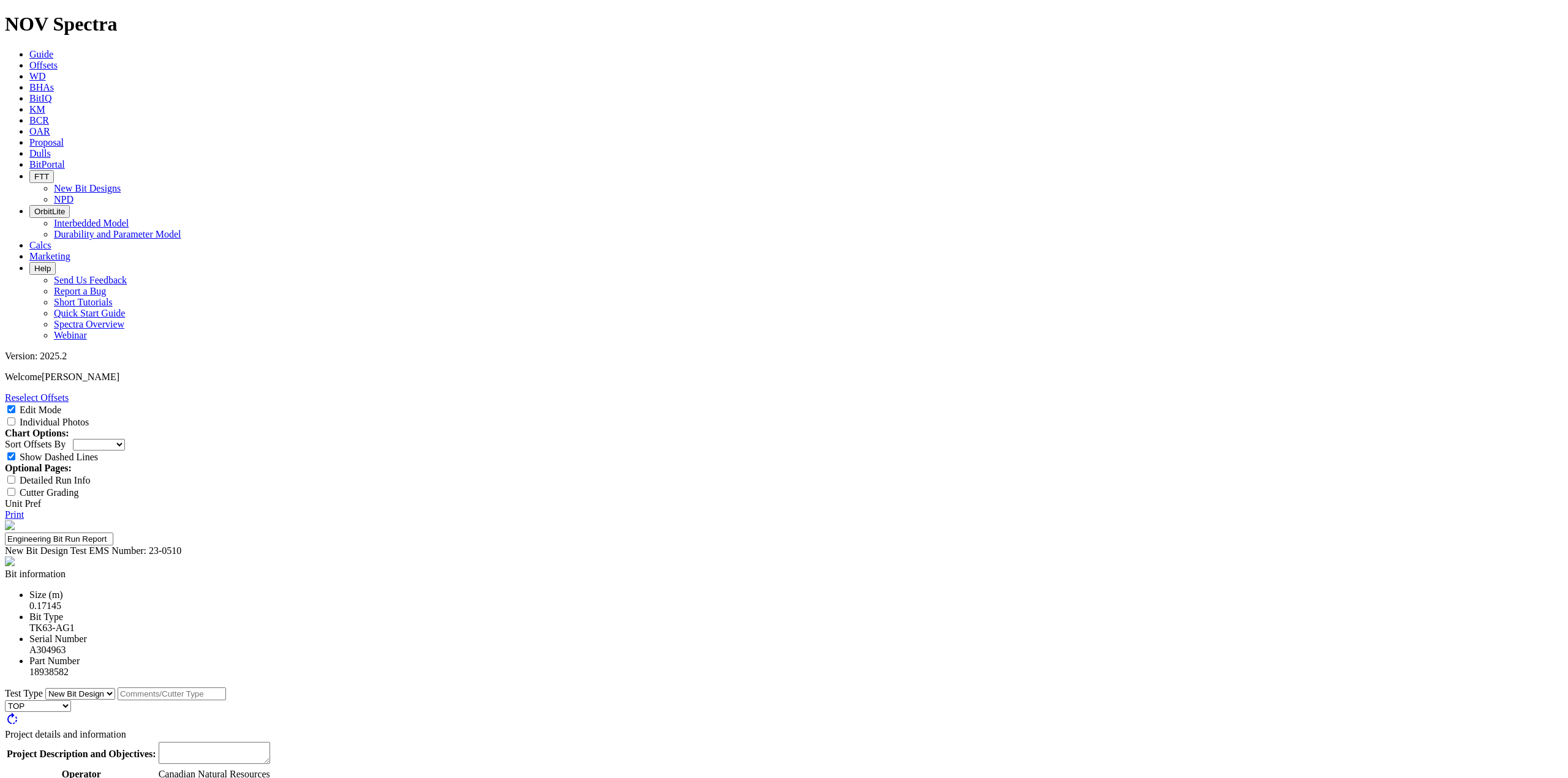
type input "Reduce core out"
type input "<8%"
drag, startPoint x: 817, startPoint y: 426, endPoint x: 774, endPoint y: 425, distance: 43.0
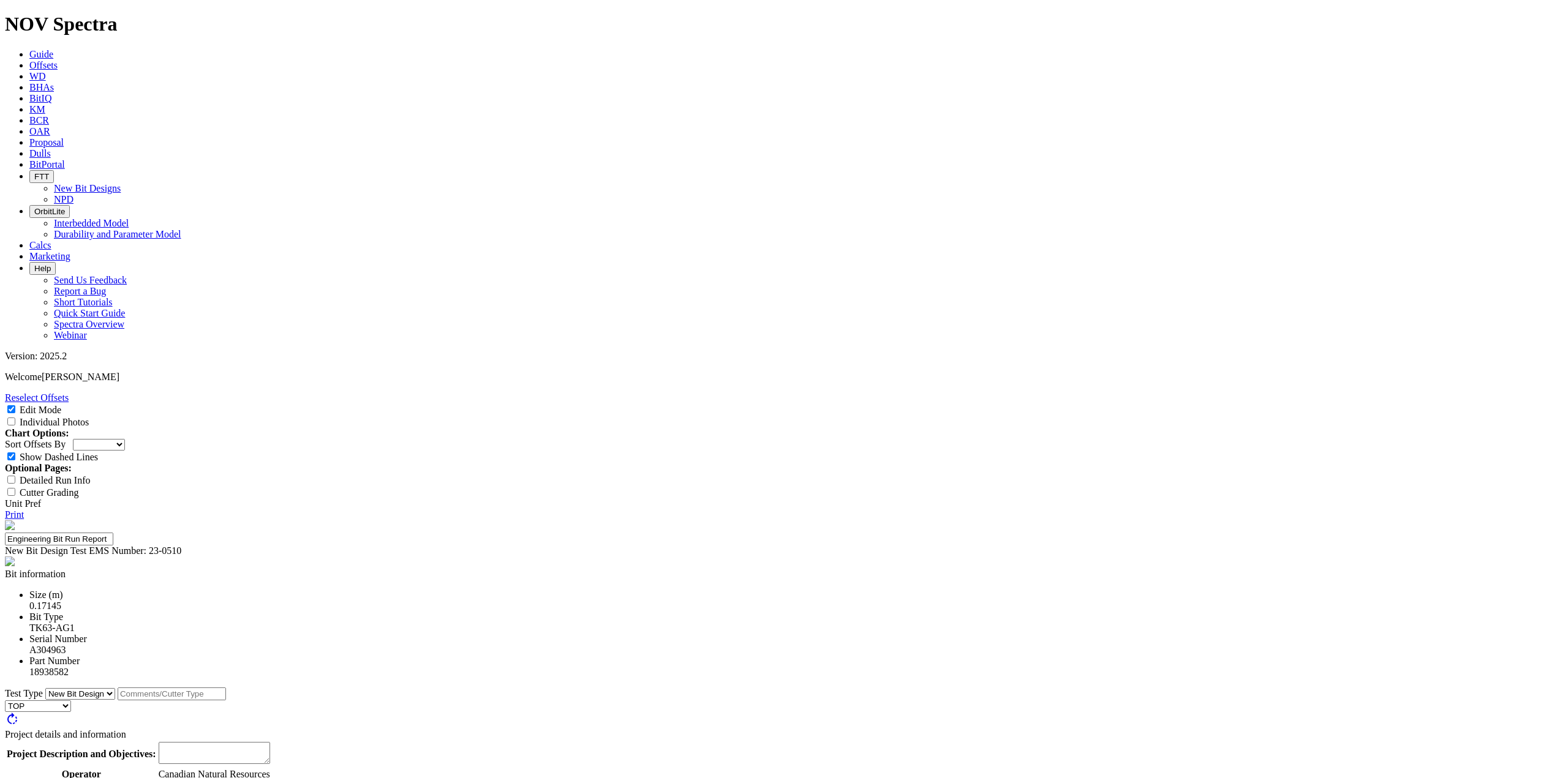
type input "Repairability"
type input "6+ Repairs"
type input "Maintain Interval"
type input "400m+"
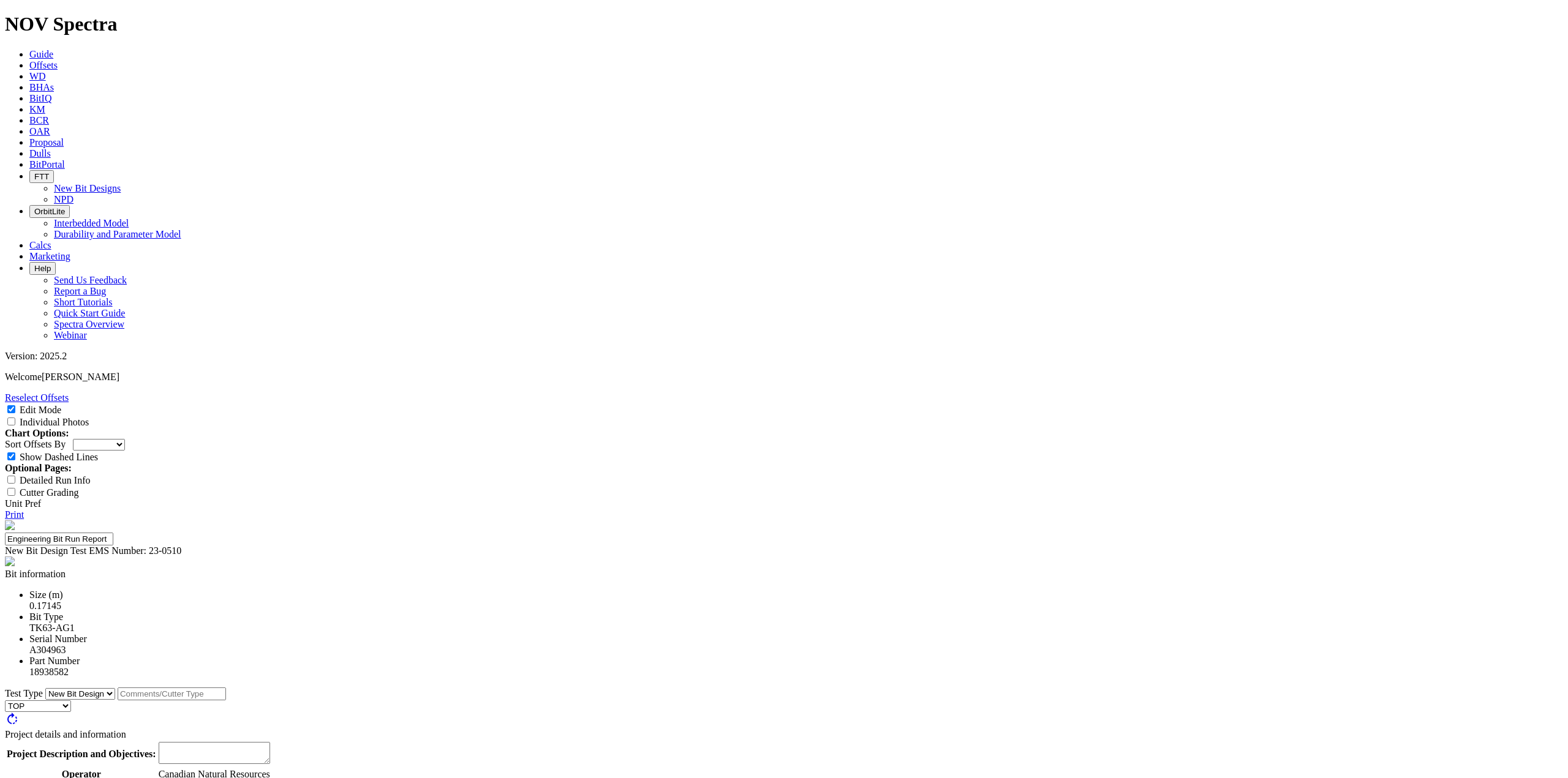
type input "Maintain ROP"
type input "19+m/hr"
click at [270, 742] on textarea at bounding box center [214, 753] width 112 height 22
select select "New Bit Design"
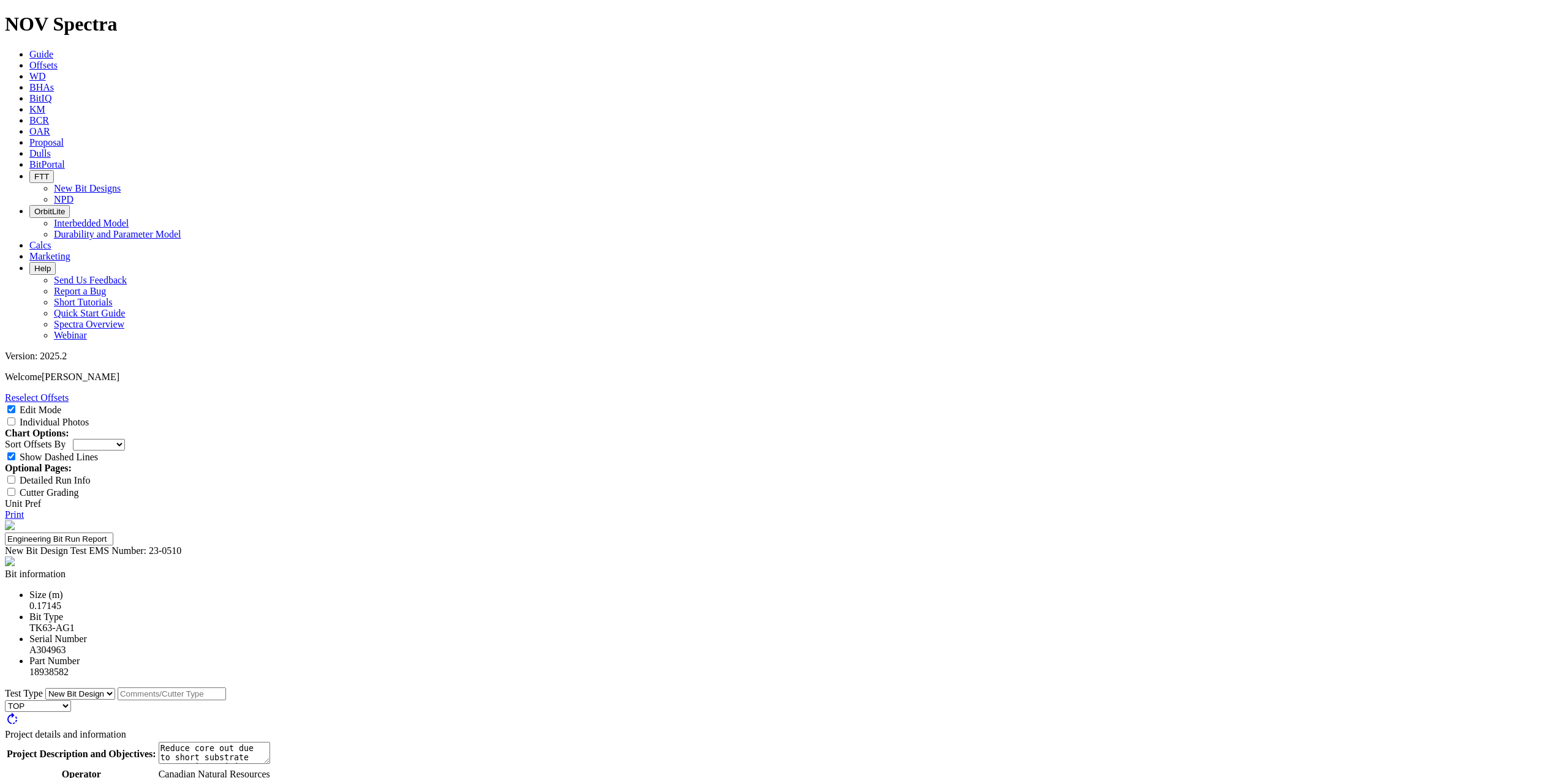
type textarea "Reduce core out due to short substrate cutter in position B1C1"
type input "Adam Sutherland"
type textarea "The bit has a really good dull with wear flats in the cone and shoulder. Cutter…"
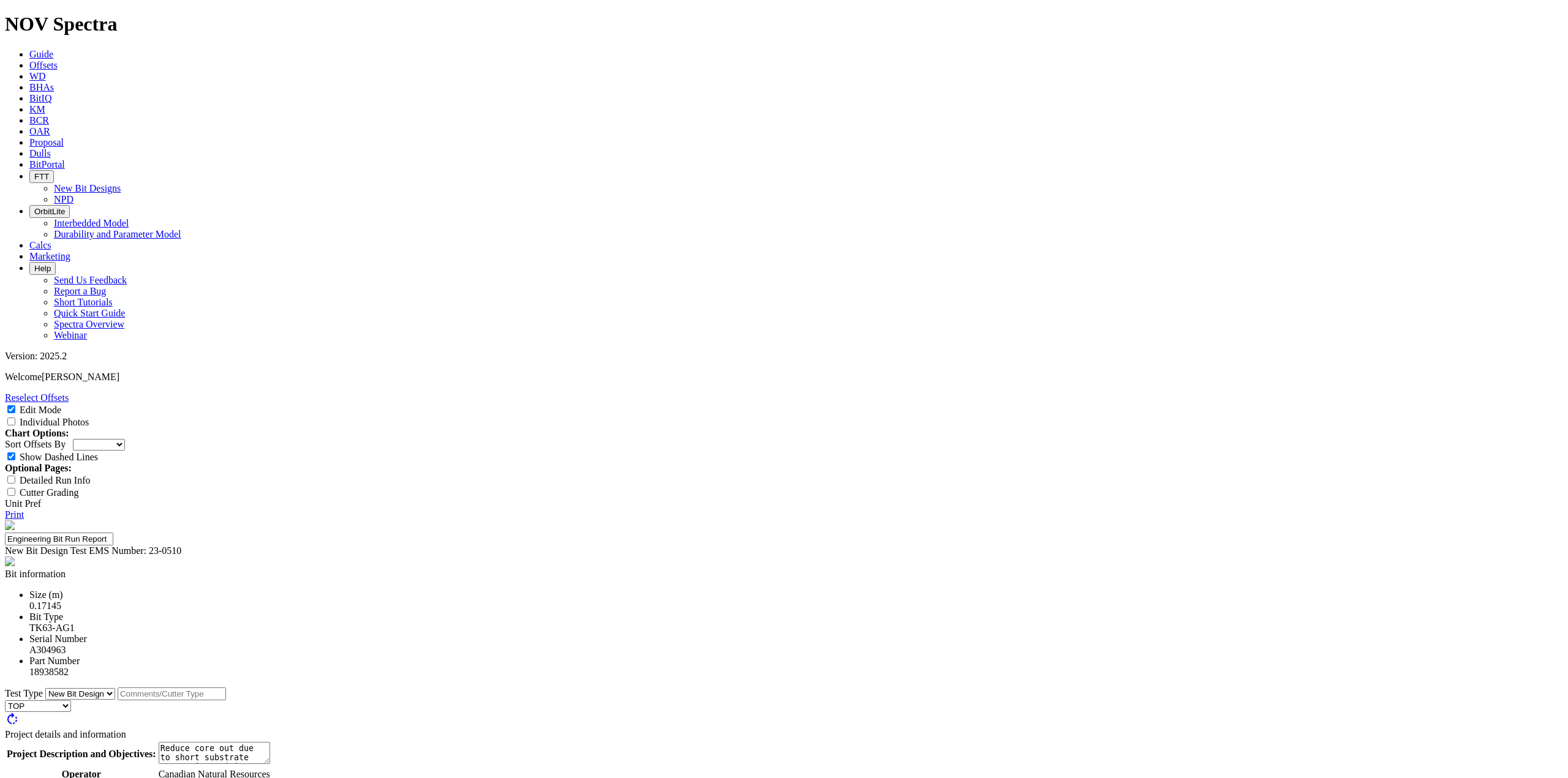
type textarea "Run was reportedly good, customer did not like the steering of the bit."
click at [24, 510] on link "Print" at bounding box center [14, 514] width 19 height 10
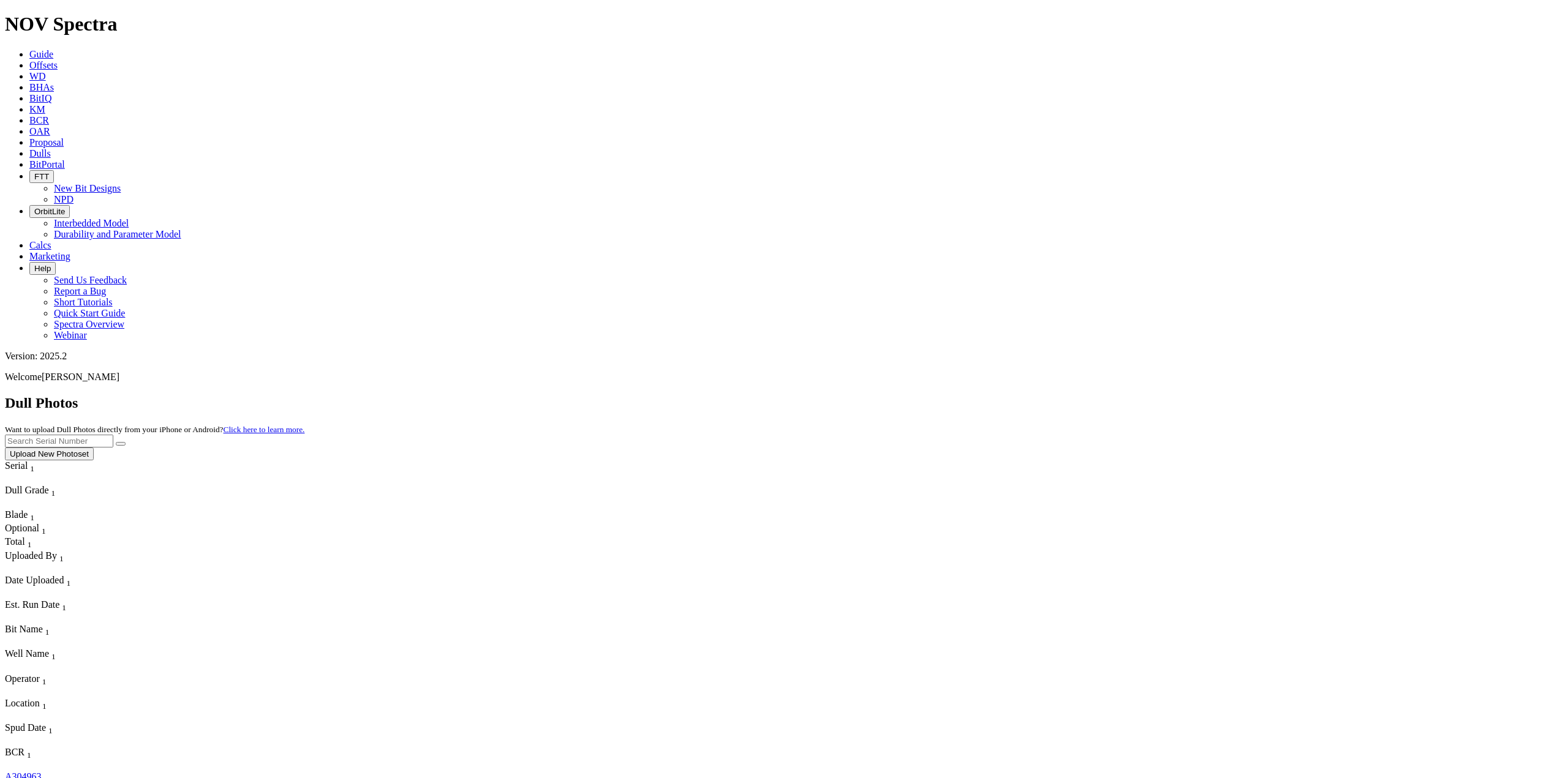
click at [57, 60] on link "Offsets" at bounding box center [43, 65] width 28 height 10
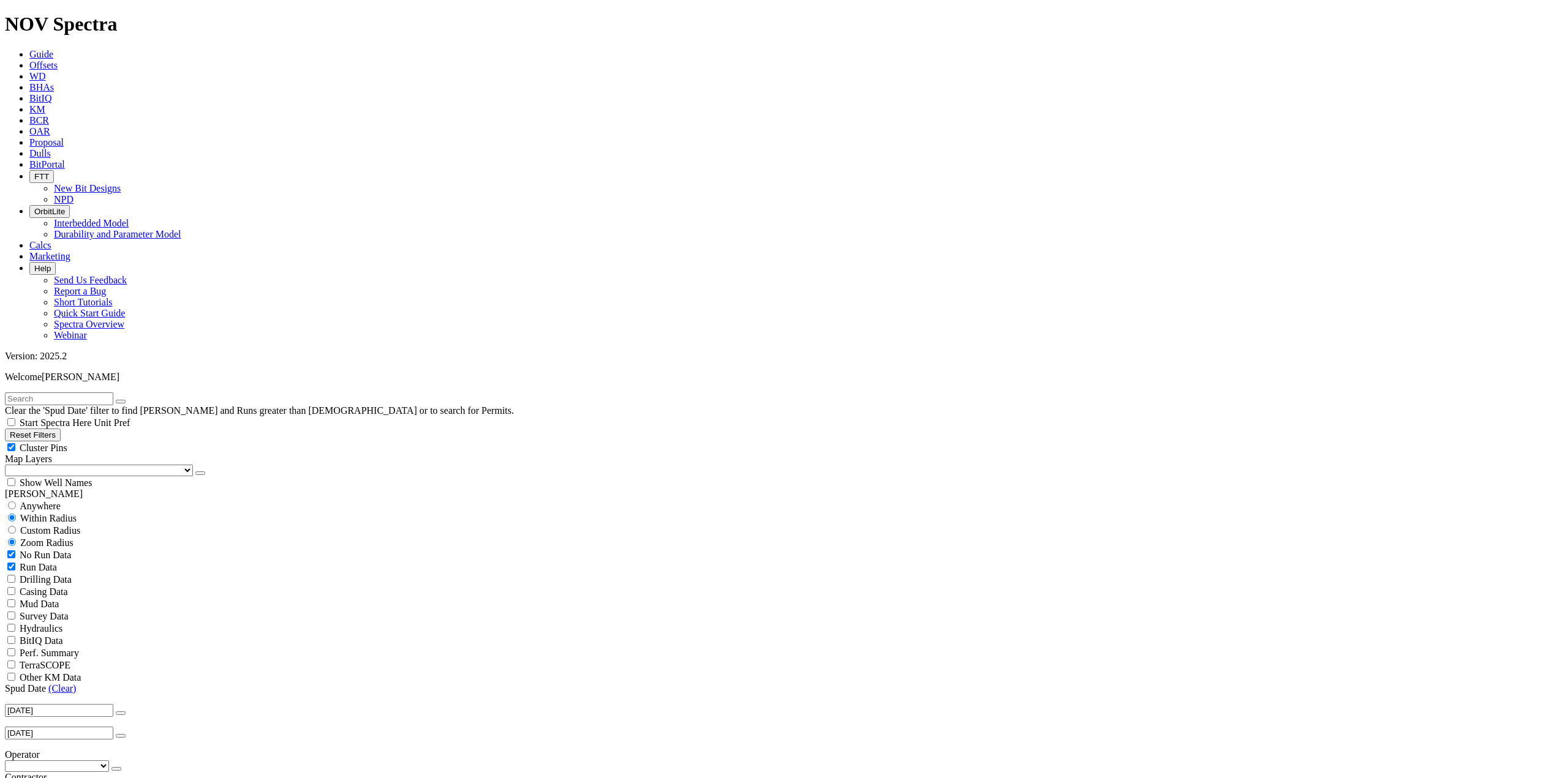
scroll to position [245, 0]
select select "0.17145"
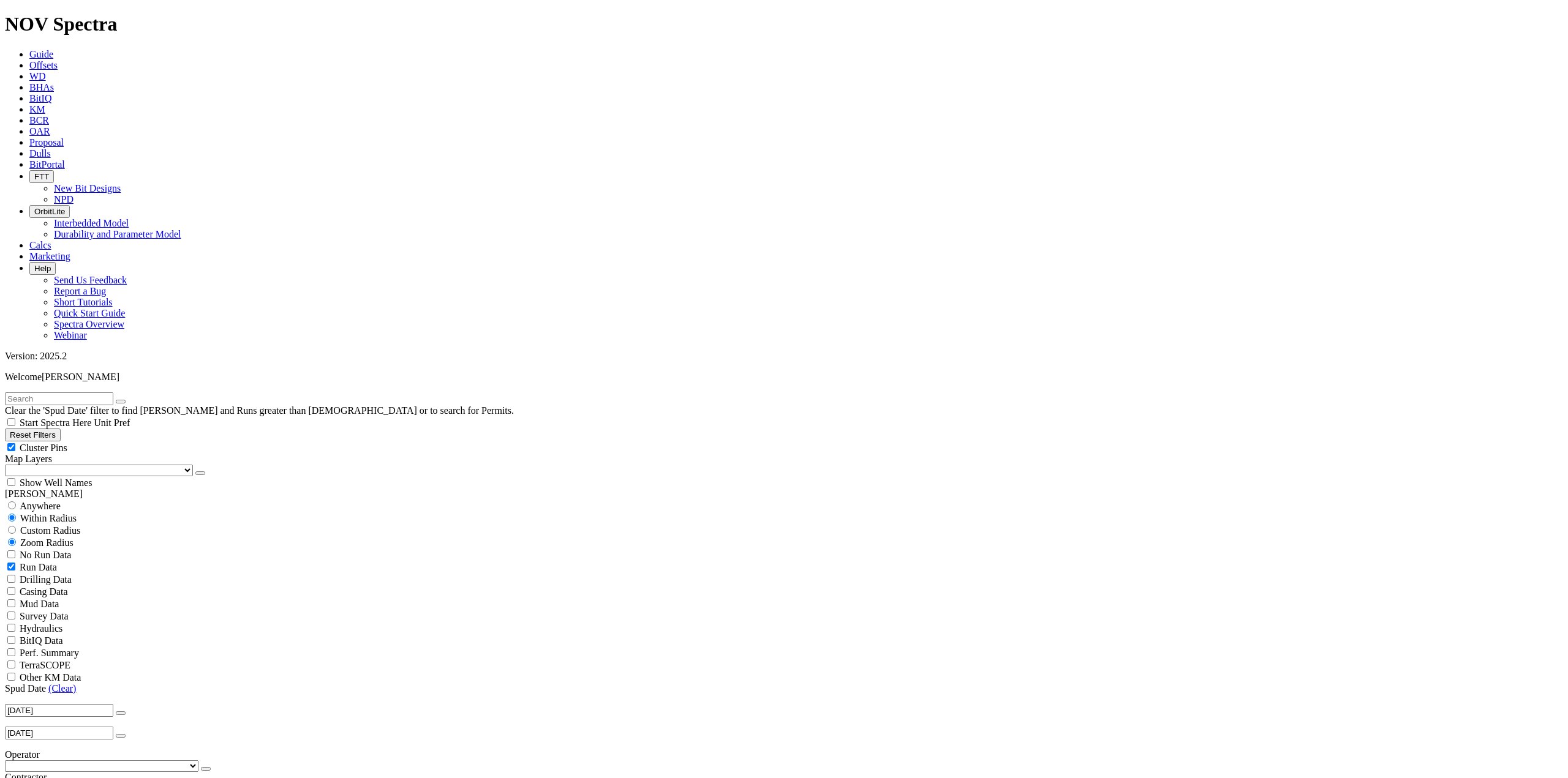
checkbox input "false"
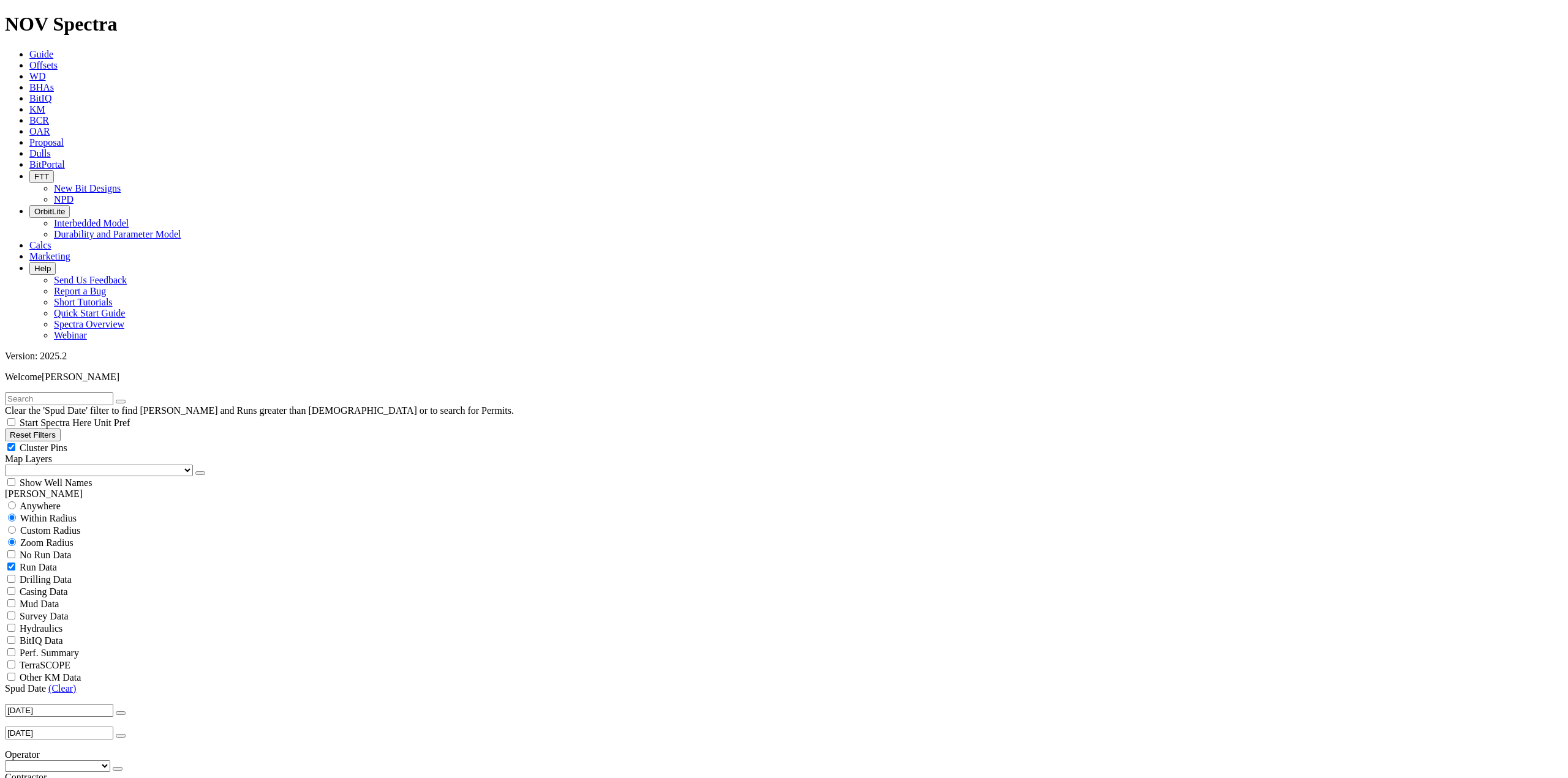
select select
